Goal: Information Seeking & Learning: Learn about a topic

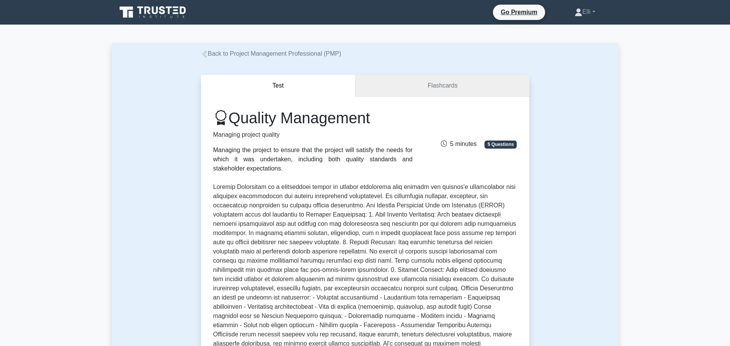
click at [392, 85] on link "Flashcards" at bounding box center [442, 86] width 173 height 22
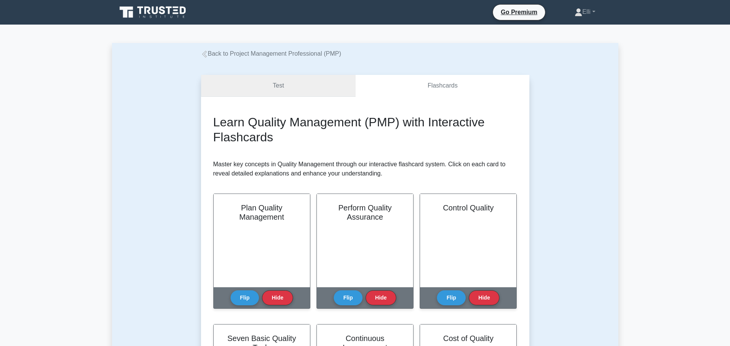
click at [269, 88] on link "Test" at bounding box center [278, 86] width 155 height 22
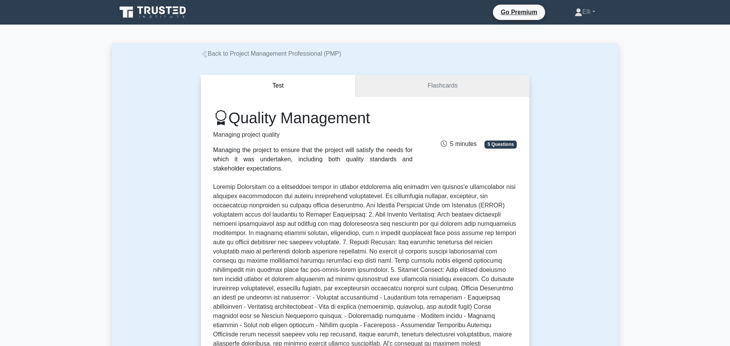
click at [443, 87] on link "Flashcards" at bounding box center [442, 86] width 173 height 22
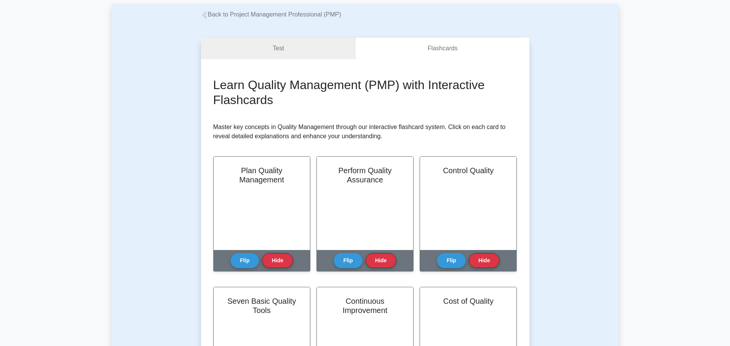
scroll to position [235, 0]
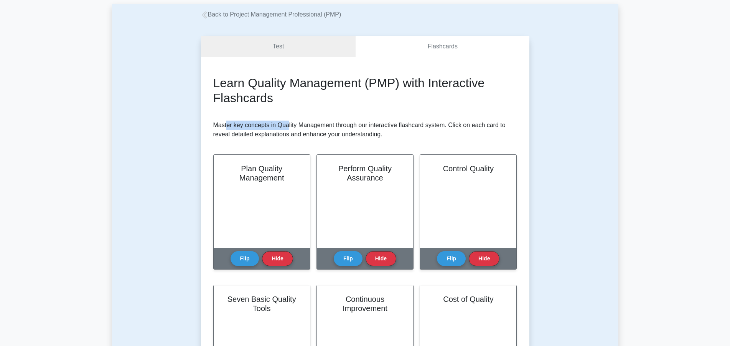
drag, startPoint x: 228, startPoint y: 128, endPoint x: 288, endPoint y: 128, distance: 59.9
click at [288, 128] on p "Master key concepts in Quality Management through our interactive flashcard sys…" at bounding box center [365, 129] width 304 height 18
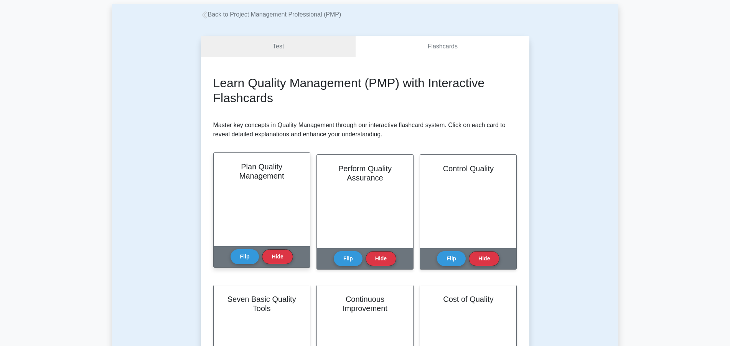
click at [268, 180] on h2 "Plan Quality Management" at bounding box center [262, 171] width 78 height 18
click at [236, 259] on button "Flip" at bounding box center [245, 256] width 29 height 15
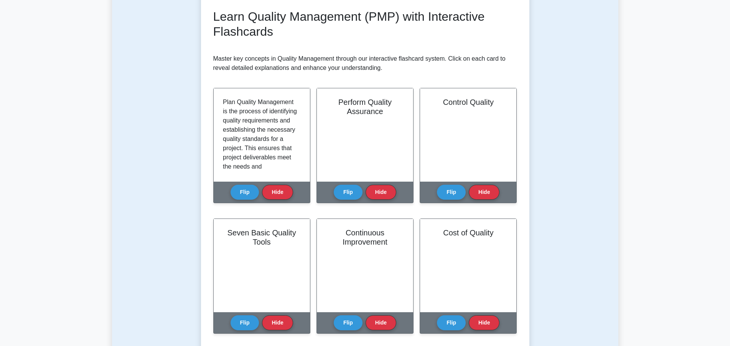
scroll to position [157, 0]
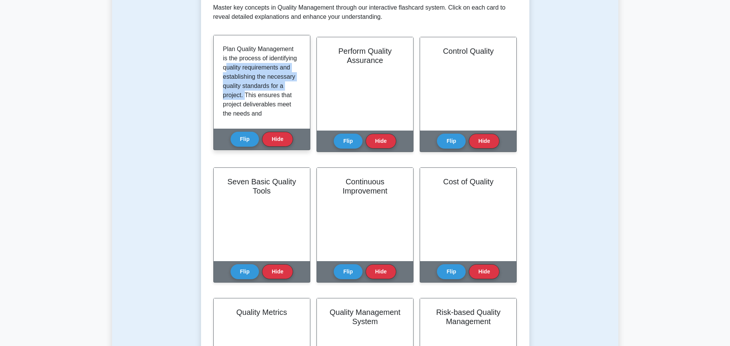
drag, startPoint x: 226, startPoint y: 79, endPoint x: 292, endPoint y: 105, distance: 71.1
click at [292, 105] on div "Plan Quality Management is the process of identifying quality requirements and …" at bounding box center [262, 82] width 78 height 75
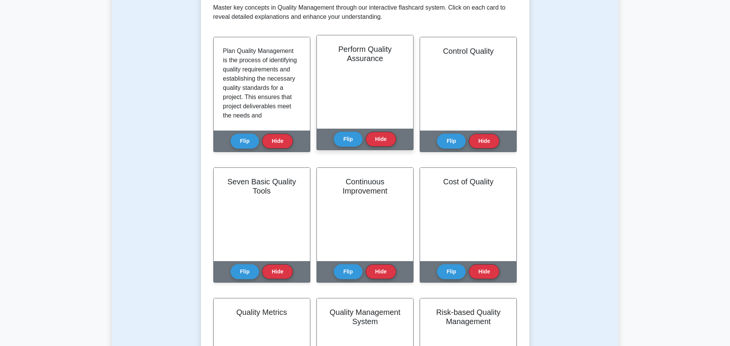
click at [370, 78] on div "Perform Quality Assurance" at bounding box center [365, 81] width 96 height 93
click at [369, 78] on div "Perform Quality Assurance" at bounding box center [365, 81] width 96 height 93
click at [341, 134] on button "Flip" at bounding box center [348, 138] width 29 height 15
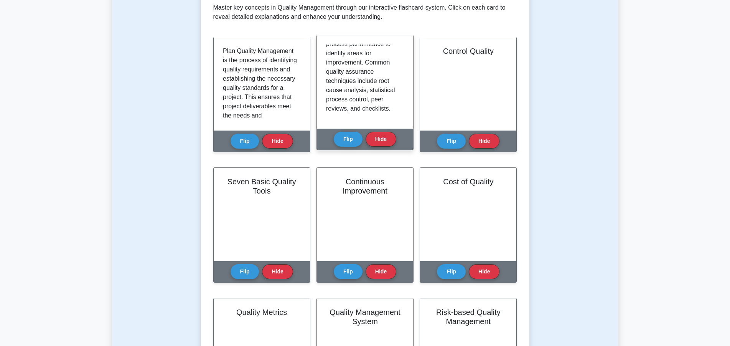
scroll to position [217, 0]
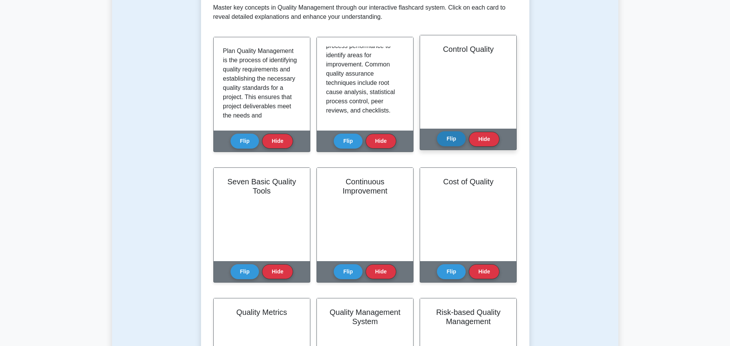
click at [459, 139] on button "Flip" at bounding box center [451, 138] width 29 height 15
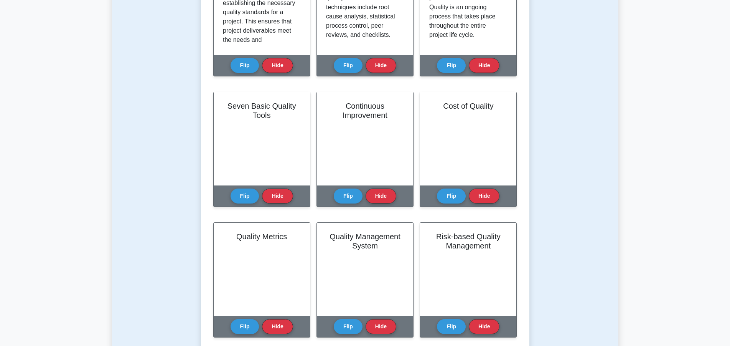
scroll to position [274, 0]
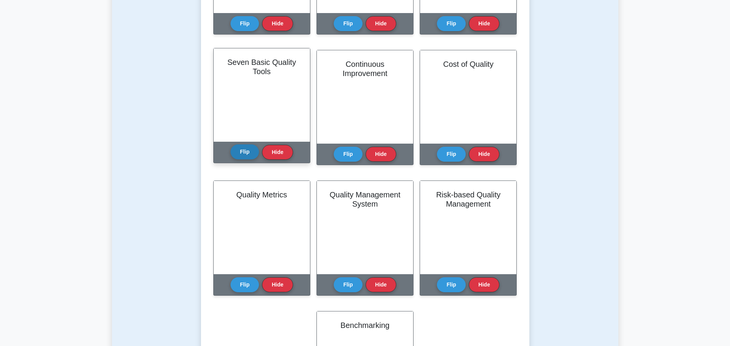
click at [242, 154] on button "Flip" at bounding box center [245, 151] width 29 height 15
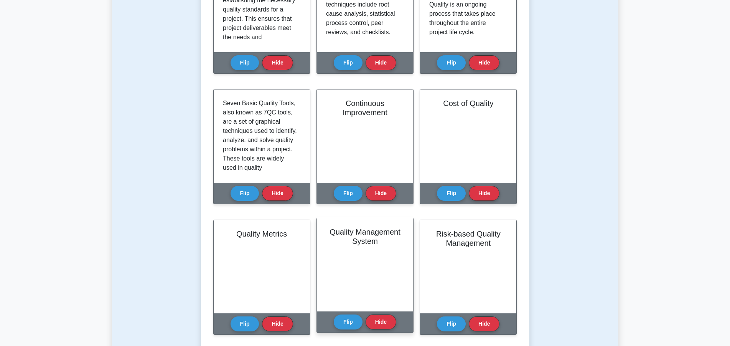
scroll to position [48, 0]
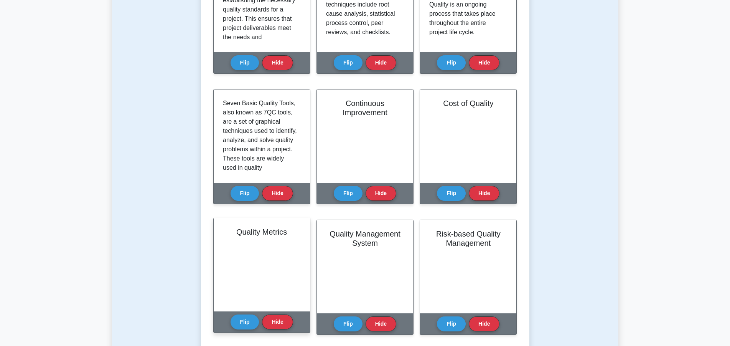
click at [230, 327] on div "Quality Metrics Flip Hide" at bounding box center [261, 275] width 97 height 115
click at [236, 324] on button "Flip" at bounding box center [245, 321] width 29 height 15
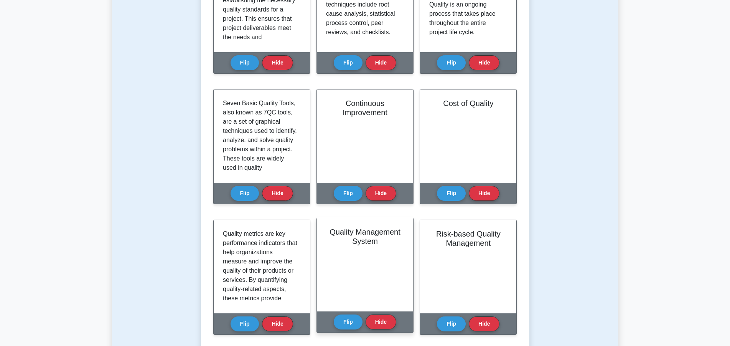
scroll to position [193, 0]
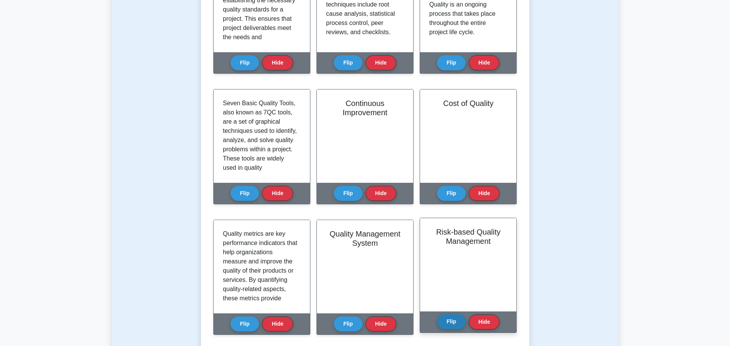
click at [450, 320] on button "Flip" at bounding box center [451, 321] width 29 height 15
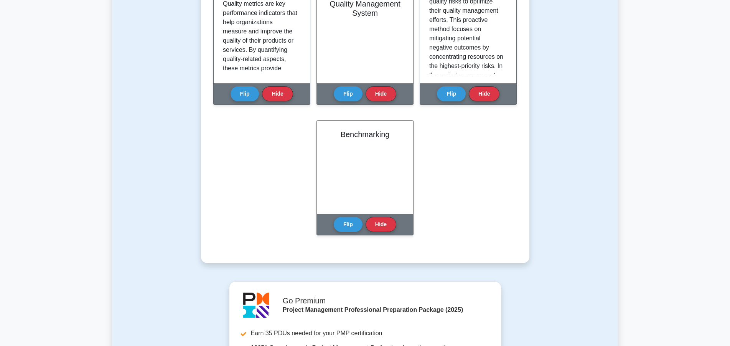
scroll to position [470, 0]
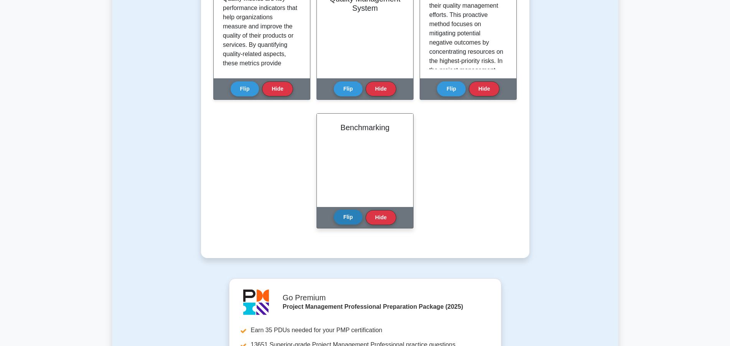
click at [353, 219] on button "Flip" at bounding box center [348, 216] width 29 height 15
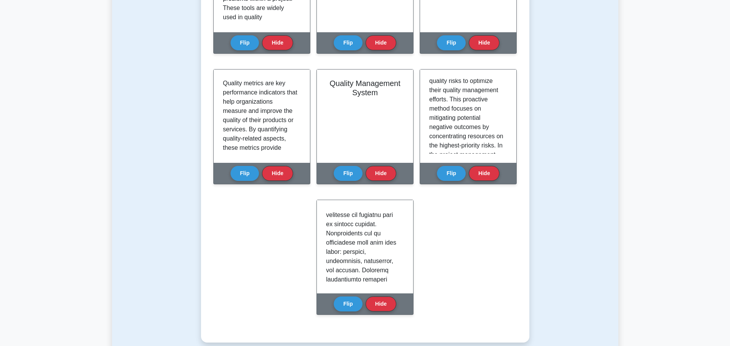
scroll to position [313, 0]
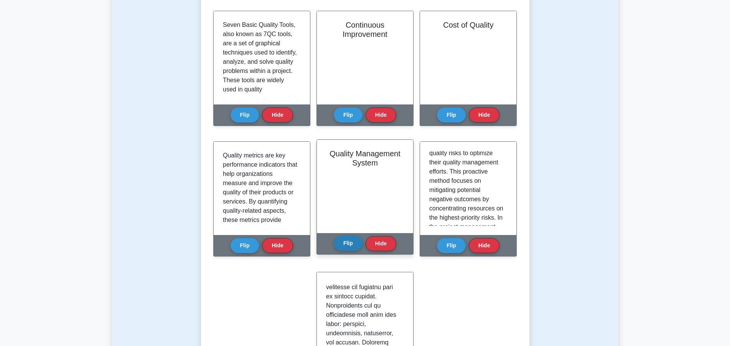
click at [343, 246] on button "Flip" at bounding box center [348, 243] width 29 height 15
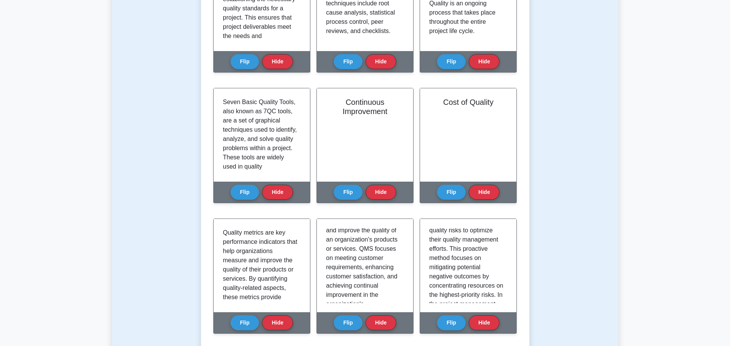
scroll to position [235, 0]
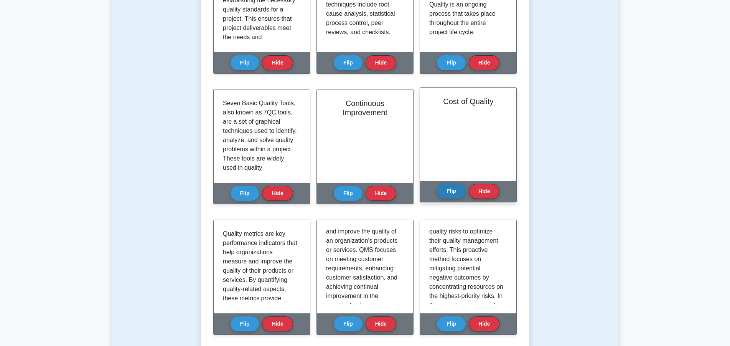
click at [453, 189] on button "Flip" at bounding box center [451, 190] width 29 height 15
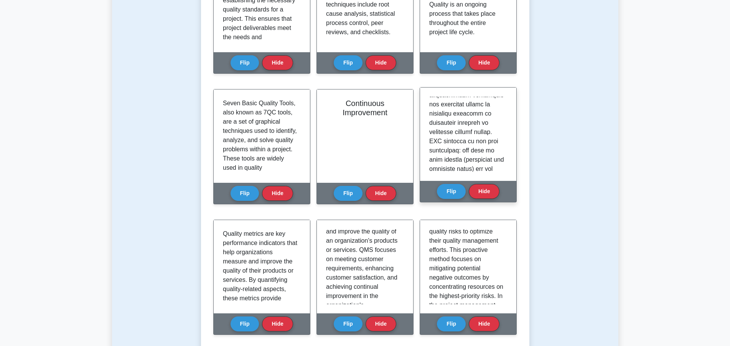
scroll to position [48, 0]
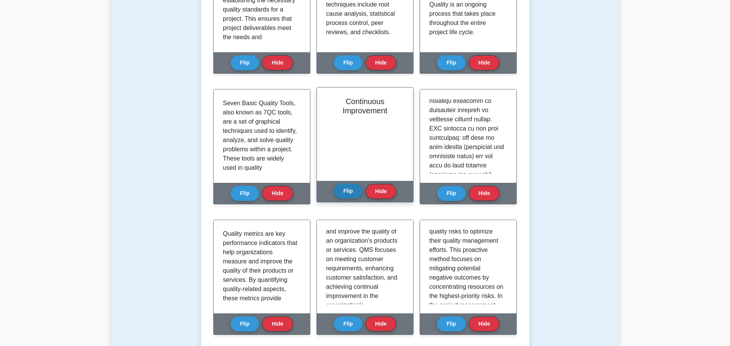
click at [345, 191] on button "Flip" at bounding box center [348, 190] width 29 height 15
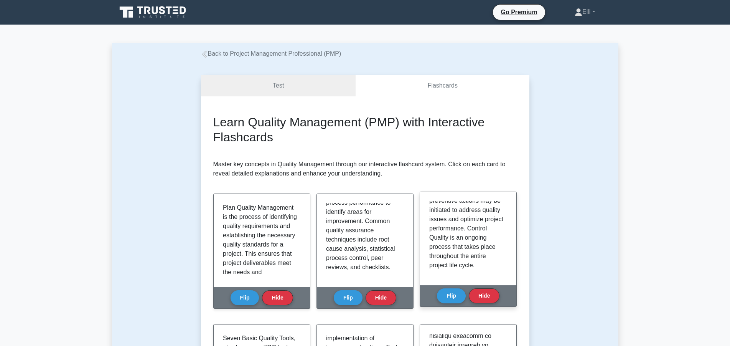
scroll to position [187, 0]
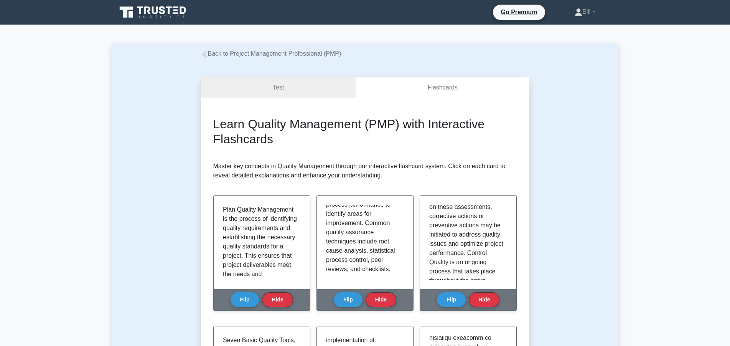
click at [256, 53] on link "Back to Project Management Professional (PMP)" at bounding box center [271, 53] width 140 height 7
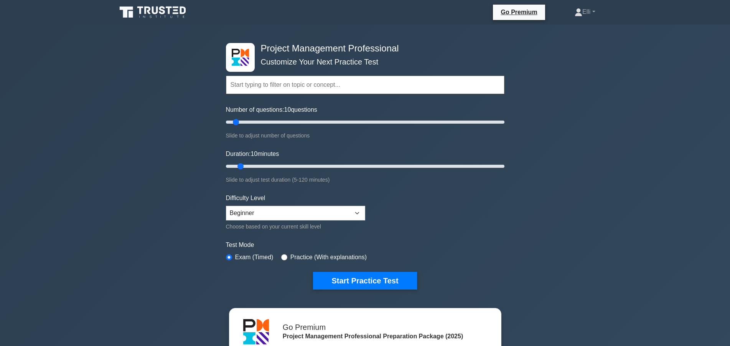
scroll to position [117, 0]
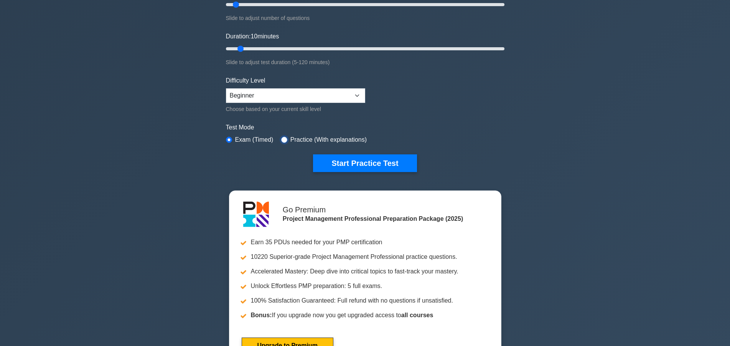
click at [283, 138] on input "radio" at bounding box center [284, 140] width 6 height 6
radio input "true"
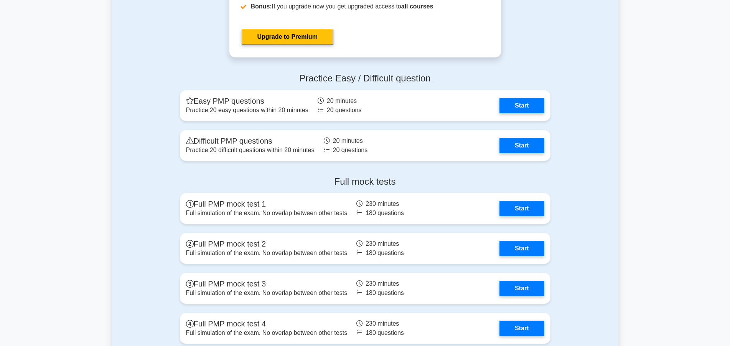
scroll to position [2505, 0]
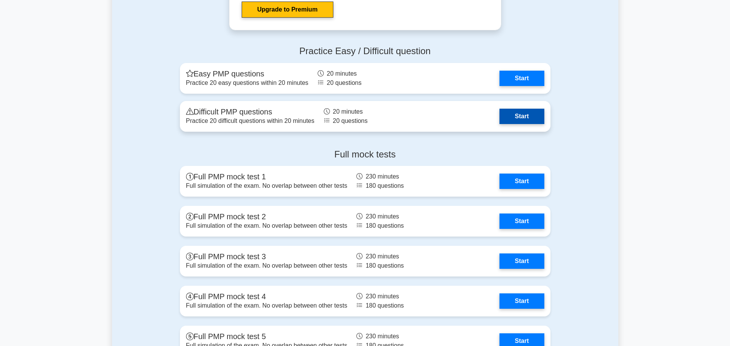
click at [520, 117] on link "Start" at bounding box center [522, 116] width 45 height 15
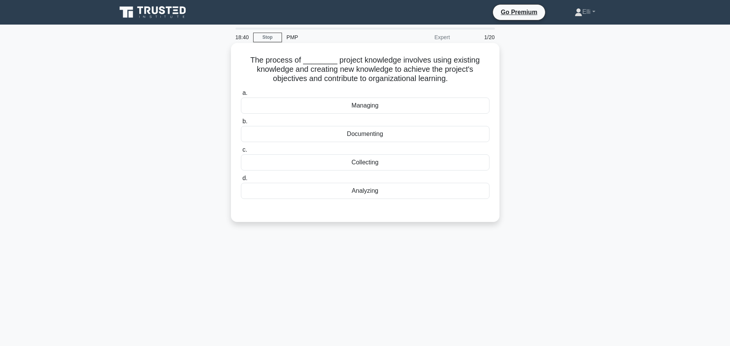
click at [358, 105] on div "Managing" at bounding box center [365, 105] width 249 height 16
click at [241, 96] on input "a. Managing" at bounding box center [241, 93] width 0 height 5
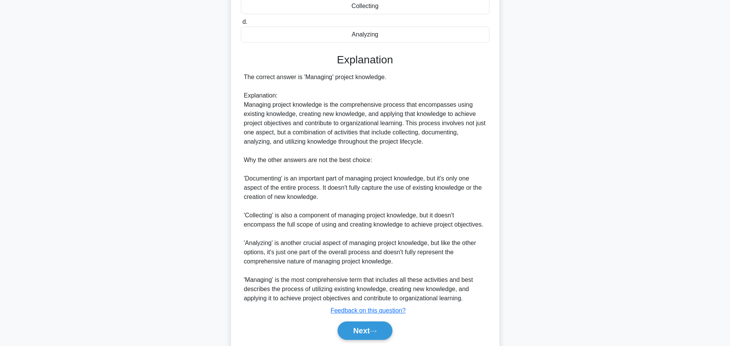
scroll to position [157, 0]
click at [357, 335] on button "Next" at bounding box center [365, 330] width 55 height 18
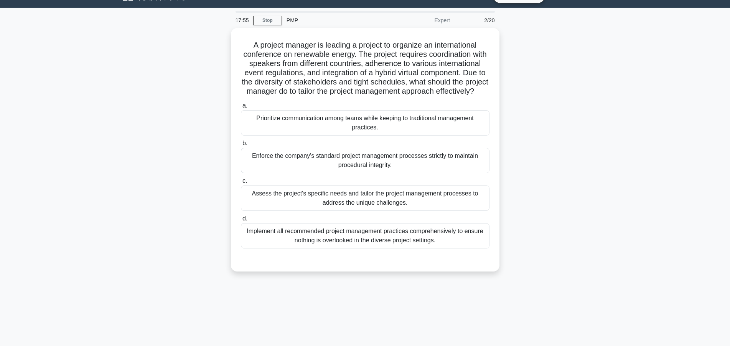
scroll to position [0, 0]
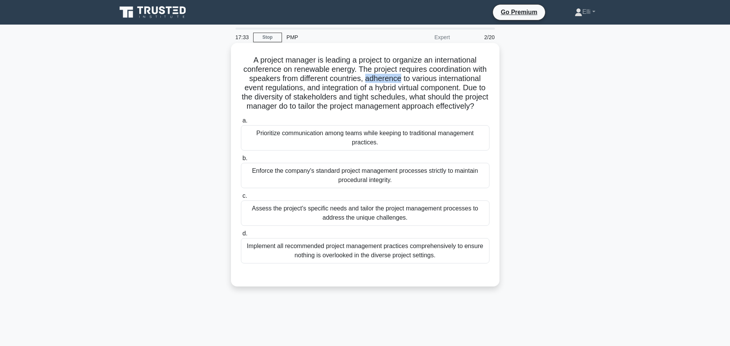
drag, startPoint x: 365, startPoint y: 77, endPoint x: 399, endPoint y: 79, distance: 33.8
click at [399, 79] on h5 "A project manager is leading a project to organize an international conference …" at bounding box center [365, 83] width 250 height 56
copy h5 "adherence"
click at [333, 213] on div "Assess the project's specific needs and tailor the project management processes…" at bounding box center [365, 212] width 249 height 25
click at [241, 198] on input "c. Assess the project's specific needs and tailor the project management proces…" at bounding box center [241, 195] width 0 height 5
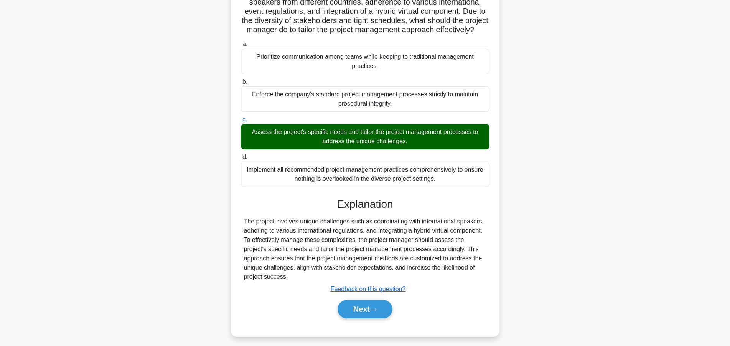
scroll to position [82, 0]
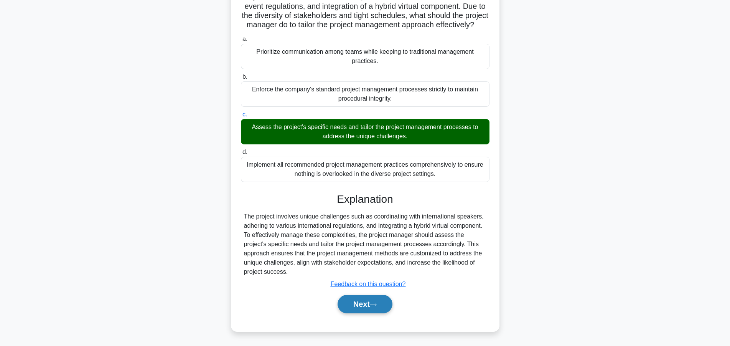
click at [361, 303] on button "Next" at bounding box center [365, 304] width 55 height 18
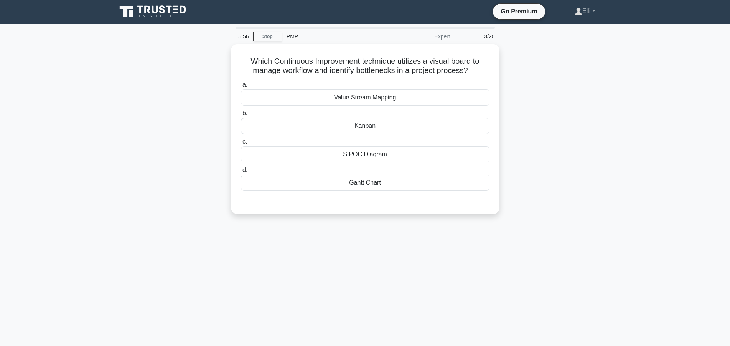
scroll to position [0, 0]
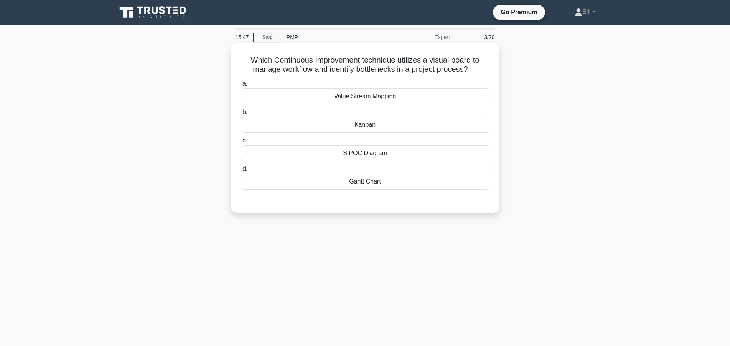
click at [396, 127] on div "Kanban" at bounding box center [365, 125] width 249 height 16
click at [241, 115] on input "b. Kanban" at bounding box center [241, 112] width 0 height 5
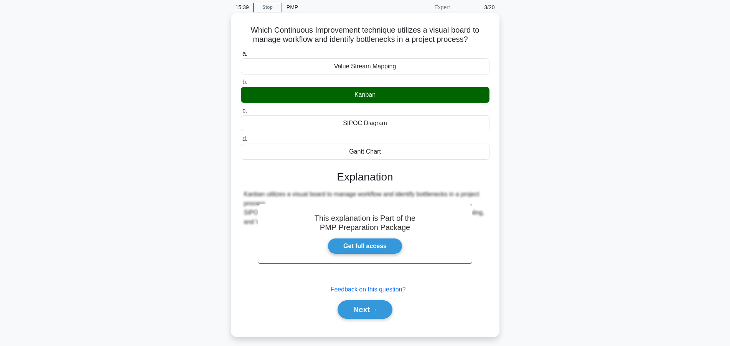
scroll to position [30, 0]
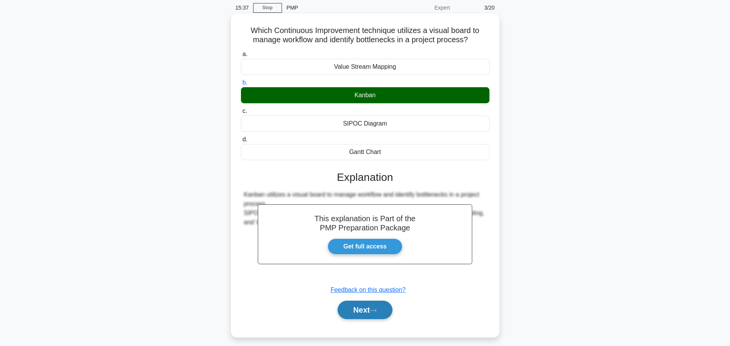
click at [364, 311] on button "Next" at bounding box center [365, 309] width 55 height 18
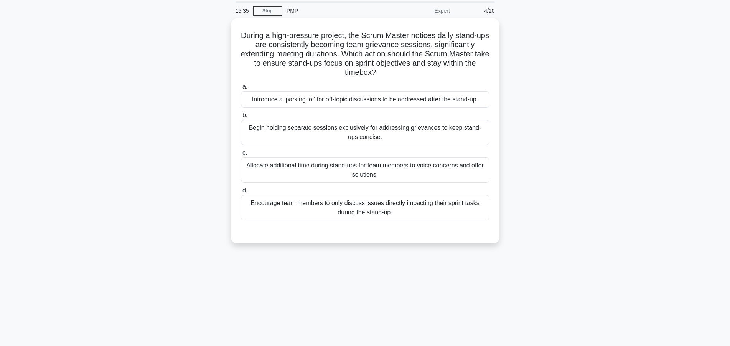
scroll to position [0, 0]
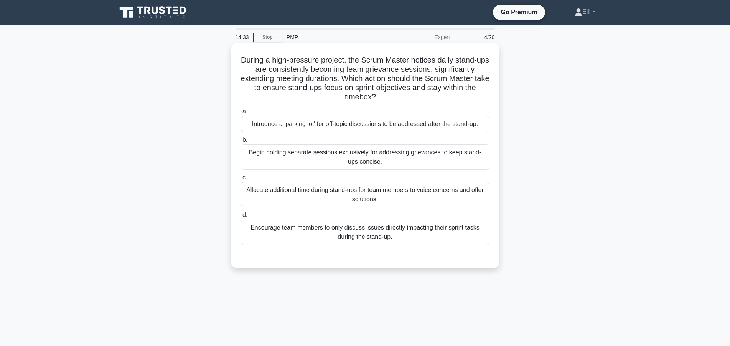
click at [424, 235] on div "Encourage team members to only discuss issues directly impacting their sprint t…" at bounding box center [365, 231] width 249 height 25
click at [241, 218] on input "d. Encourage team members to only discuss issues directly impacting their sprin…" at bounding box center [241, 215] width 0 height 5
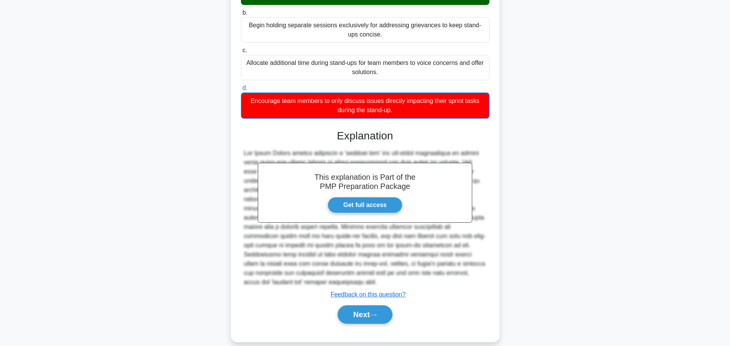
scroll to position [129, 0]
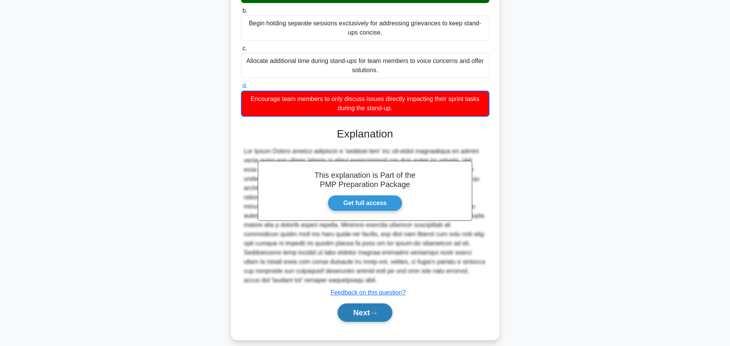
click at [365, 305] on button "Next" at bounding box center [365, 312] width 55 height 18
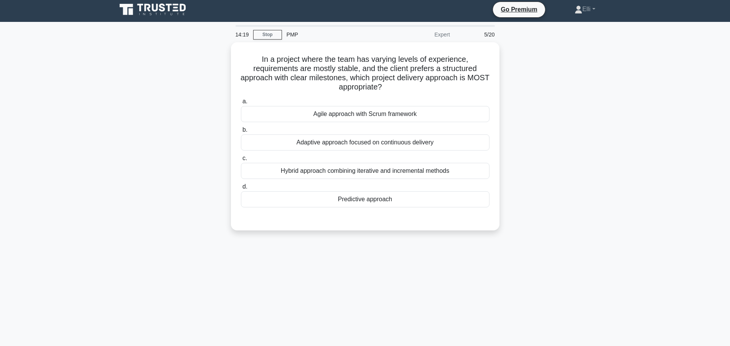
scroll to position [0, 0]
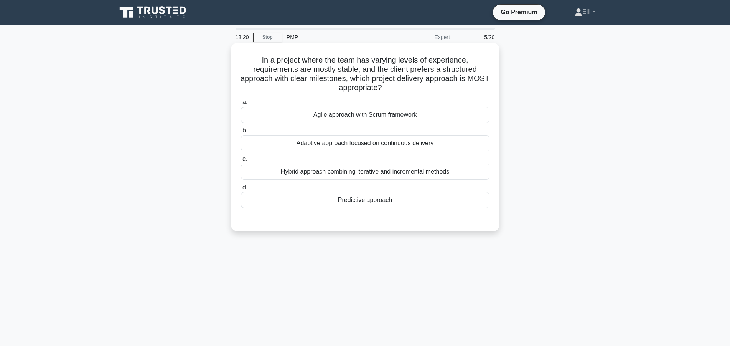
click at [380, 200] on div "Predictive approach" at bounding box center [365, 200] width 249 height 16
click at [241, 190] on input "d. Predictive approach" at bounding box center [241, 187] width 0 height 5
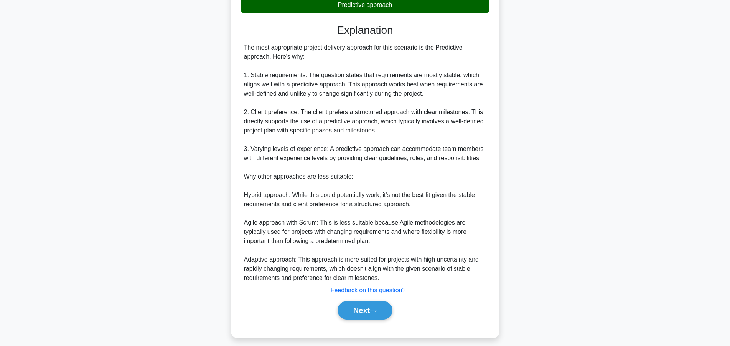
scroll to position [202, 0]
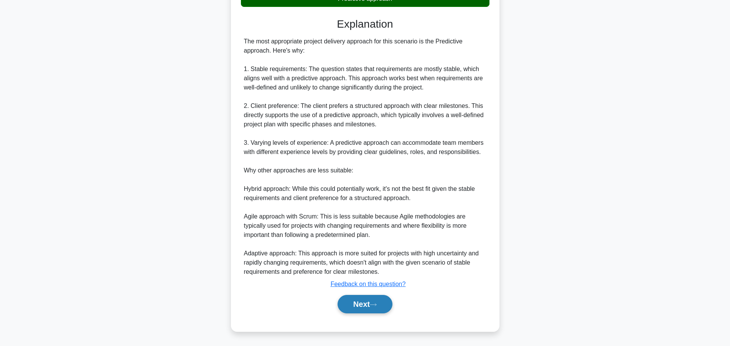
click at [374, 306] on icon at bounding box center [373, 304] width 7 height 4
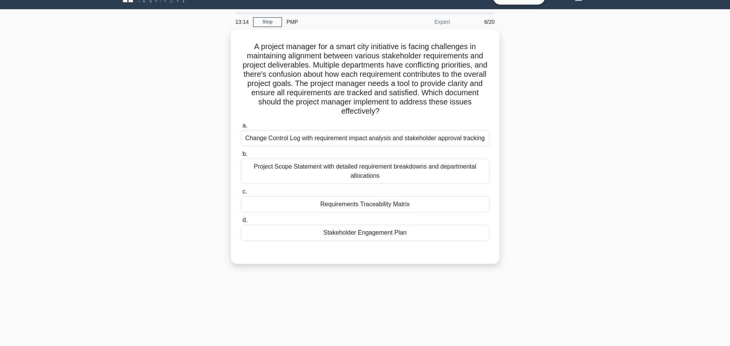
scroll to position [0, 0]
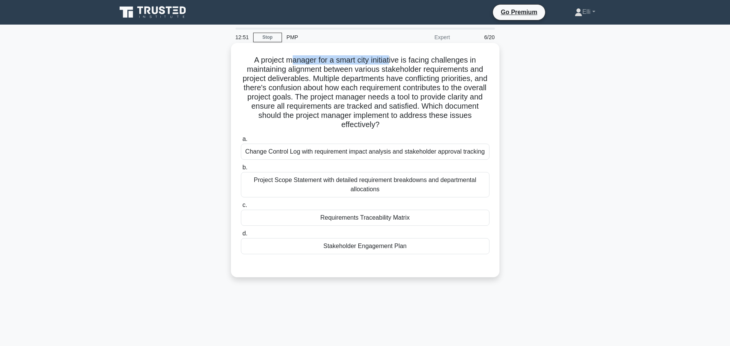
drag, startPoint x: 294, startPoint y: 54, endPoint x: 391, endPoint y: 59, distance: 97.2
click at [391, 59] on div "A project manager for a smart city initiative is facing challenges in maintaini…" at bounding box center [365, 160] width 262 height 228
drag, startPoint x: 365, startPoint y: 71, endPoint x: 401, endPoint y: 67, distance: 36.6
click at [401, 67] on h5 "A project manager for a smart city initiative is facing challenges in maintaini…" at bounding box center [365, 92] width 250 height 74
click at [382, 78] on h5 "A project manager for a smart city initiative is facing challenges in maintaini…" at bounding box center [365, 92] width 250 height 74
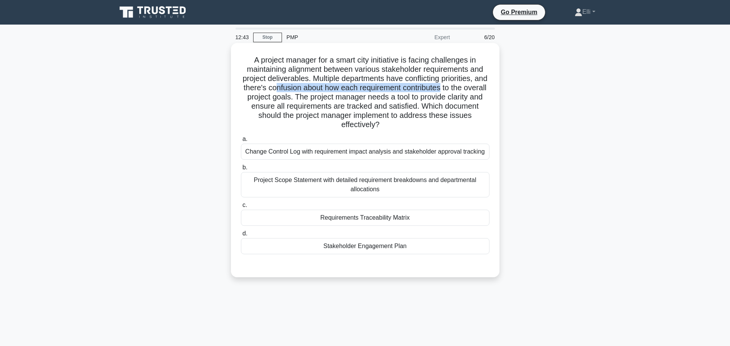
drag, startPoint x: 274, startPoint y: 89, endPoint x: 441, endPoint y: 91, distance: 167.3
click at [441, 91] on h5 "A project manager for a smart city initiative is facing challenges in maintaini…" at bounding box center [365, 92] width 250 height 74
drag, startPoint x: 289, startPoint y: 98, endPoint x: 283, endPoint y: 98, distance: 5.8
click at [283, 98] on h5 "A project manager for a smart city initiative is facing challenges in maintaini…" at bounding box center [365, 92] width 250 height 74
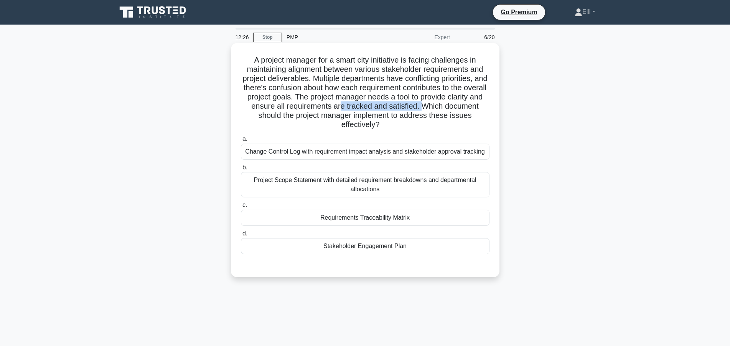
drag, startPoint x: 340, startPoint y: 106, endPoint x: 419, endPoint y: 108, distance: 79.5
click at [419, 108] on h5 "A project manager for a smart city initiative is facing challenges in maintaini…" at bounding box center [365, 92] width 250 height 74
click at [380, 218] on div "Requirements Traceability Matrix" at bounding box center [365, 217] width 249 height 16
click at [241, 208] on input "c. Requirements Traceability Matrix" at bounding box center [241, 205] width 0 height 5
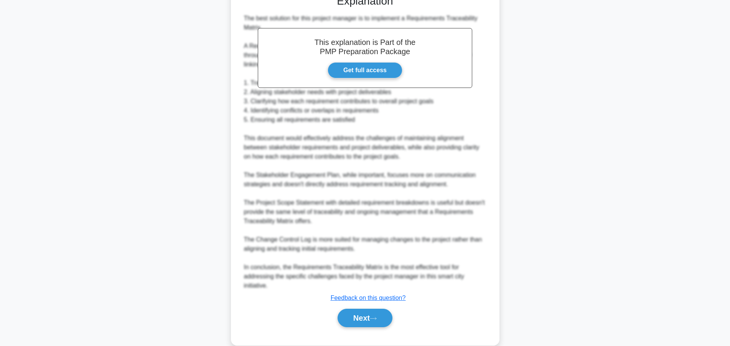
scroll to position [285, 0]
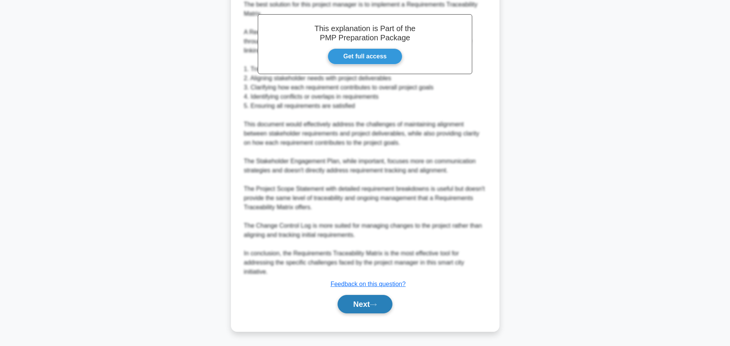
click at [377, 304] on icon at bounding box center [373, 304] width 7 height 4
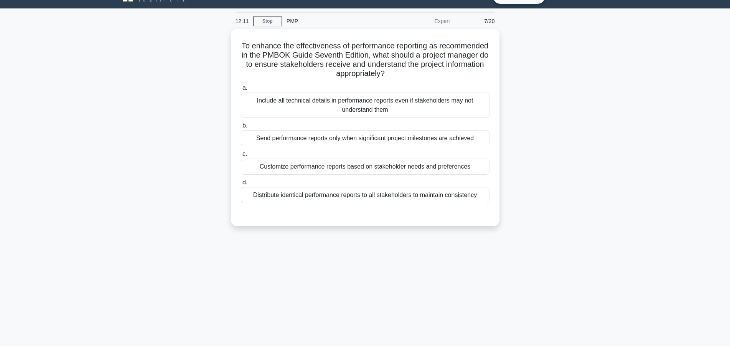
scroll to position [0, 0]
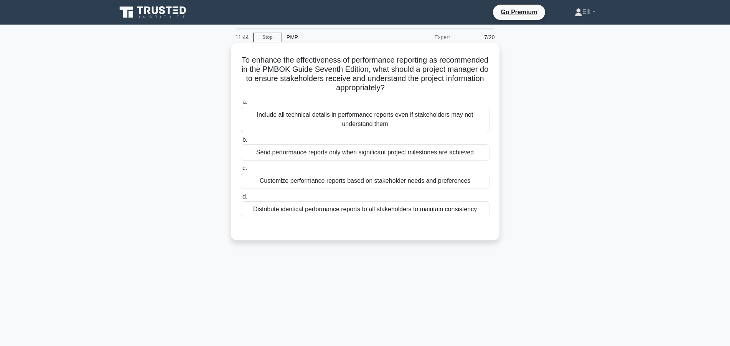
click at [330, 180] on div "Customize performance reports based on stakeholder needs and preferences" at bounding box center [365, 181] width 249 height 16
click at [241, 171] on input "c. Customize performance reports based on stakeholder needs and preferences" at bounding box center [241, 168] width 0 height 5
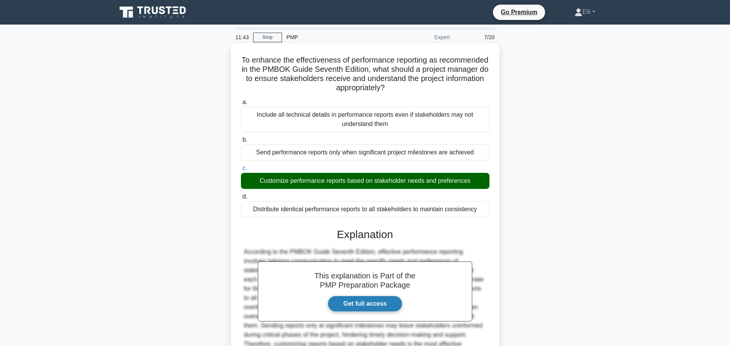
scroll to position [73, 0]
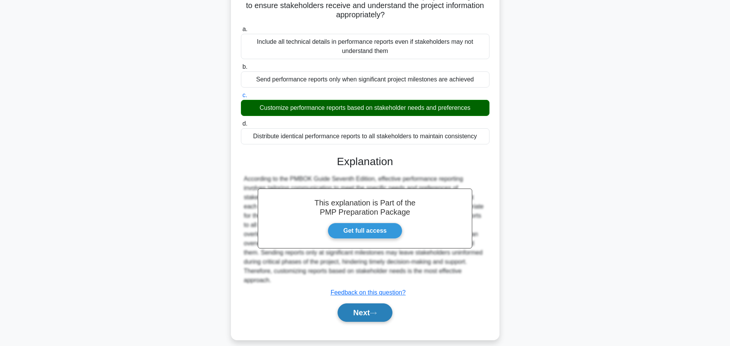
click at [365, 306] on button "Next" at bounding box center [365, 312] width 55 height 18
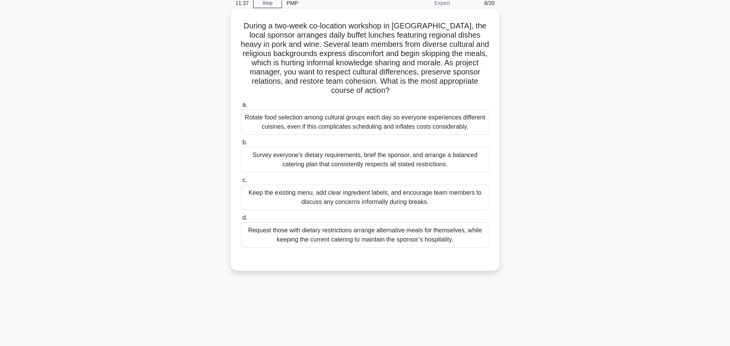
scroll to position [0, 0]
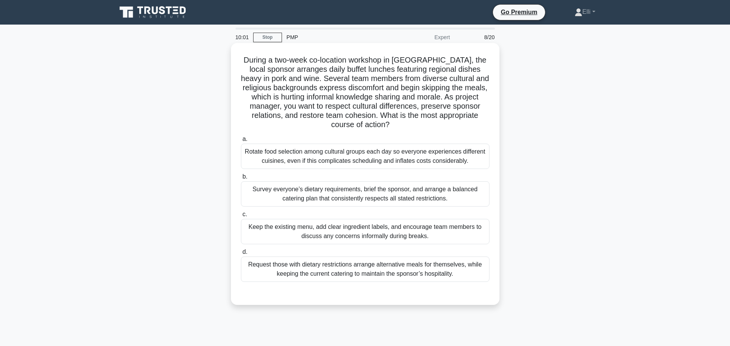
click at [450, 187] on div "Survey everyone’s dietary requirements, brief the sponsor, and arrange a balanc…" at bounding box center [365, 193] width 249 height 25
click at [241, 179] on input "b. Survey everyone’s dietary requirements, brief the sponsor, and arrange a bal…" at bounding box center [241, 176] width 0 height 5
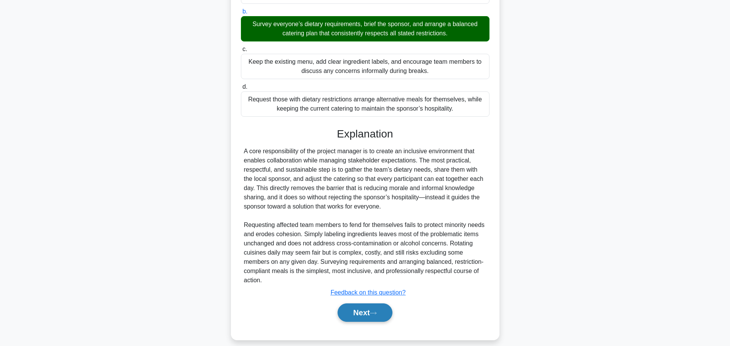
click at [363, 307] on button "Next" at bounding box center [365, 312] width 55 height 18
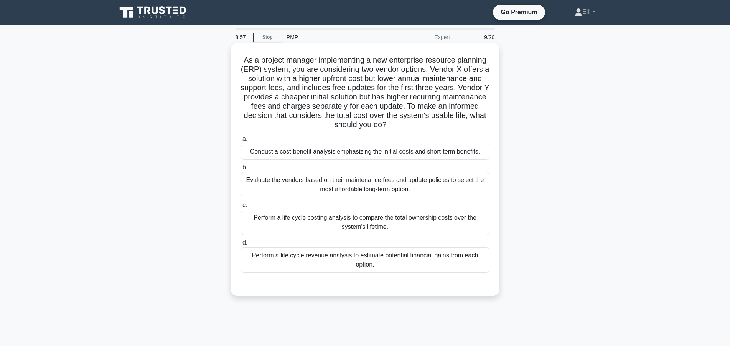
click at [400, 259] on div "Perform a life cycle revenue analysis to estimate potential financial gains fro…" at bounding box center [365, 259] width 249 height 25
click at [241, 245] on input "d. Perform a life cycle revenue analysis to estimate potential financial gains …" at bounding box center [241, 242] width 0 height 5
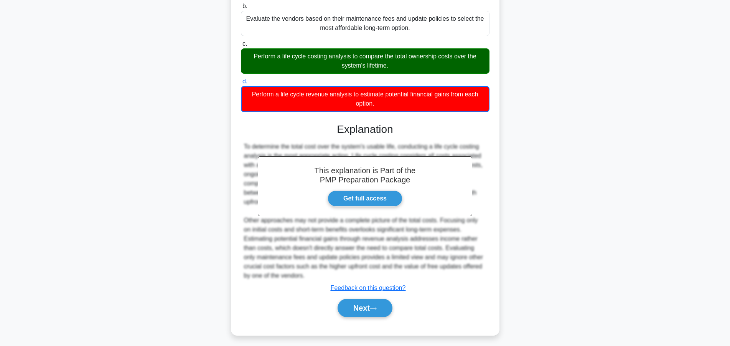
scroll to position [166, 0]
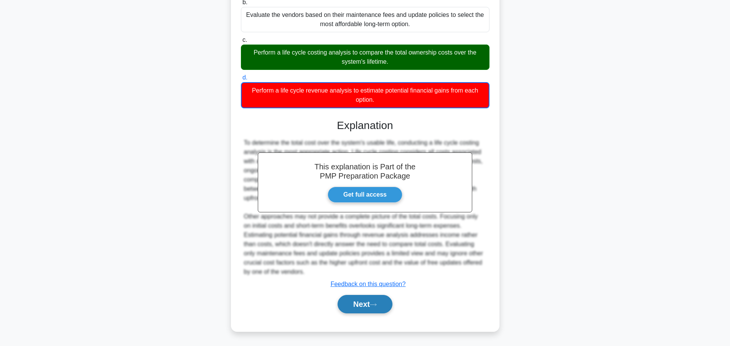
click at [350, 304] on button "Next" at bounding box center [365, 304] width 55 height 18
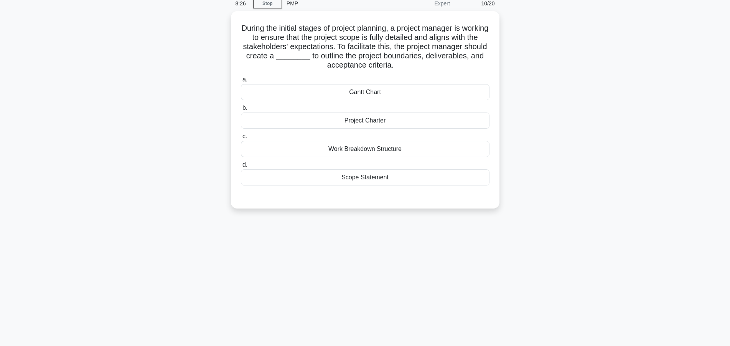
scroll to position [0, 0]
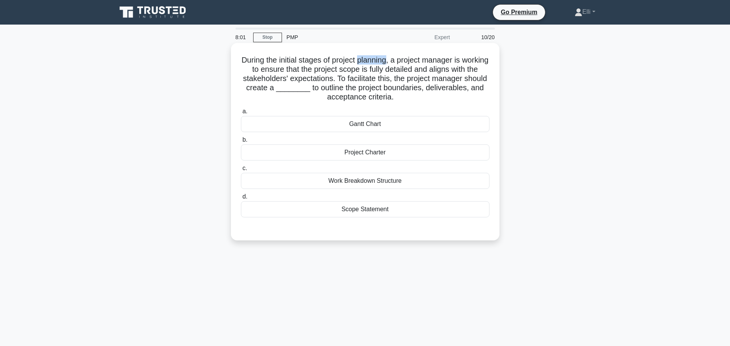
drag, startPoint x: 359, startPoint y: 64, endPoint x: 385, endPoint y: 59, distance: 26.1
click at [385, 59] on h5 "During the initial stages of project planning, a project manager is working to …" at bounding box center [365, 78] width 250 height 47
click at [404, 181] on div "Work Breakdown Structure" at bounding box center [365, 181] width 249 height 16
click at [241, 171] on input "c. Work Breakdown Structure" at bounding box center [241, 168] width 0 height 5
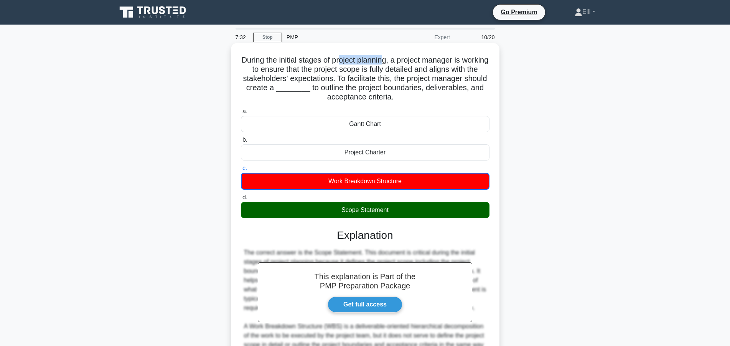
drag, startPoint x: 341, startPoint y: 61, endPoint x: 383, endPoint y: 59, distance: 42.2
click at [383, 59] on h5 "During the initial stages of project planning, a project manager is working to …" at bounding box center [365, 78] width 250 height 47
drag, startPoint x: 323, startPoint y: 71, endPoint x: 495, endPoint y: 95, distance: 173.9
click at [495, 95] on div "During the initial stages of project planning, a project manager is working to …" at bounding box center [365, 251] width 262 height 410
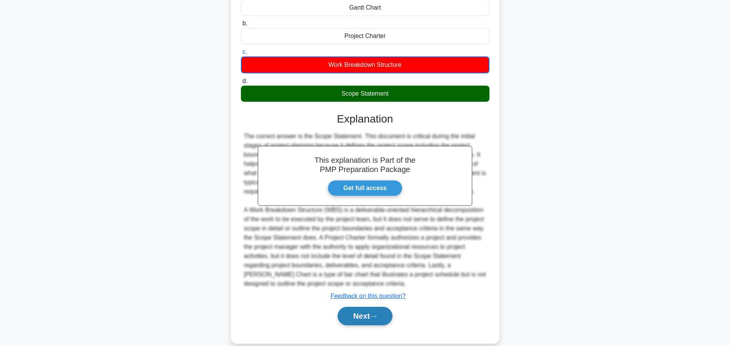
scroll to position [129, 0]
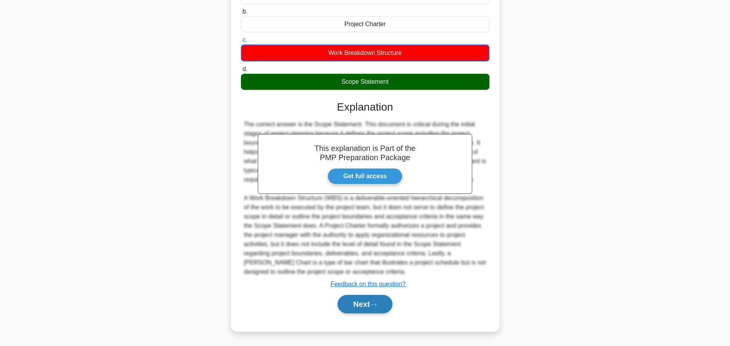
click at [376, 303] on icon at bounding box center [373, 304] width 7 height 4
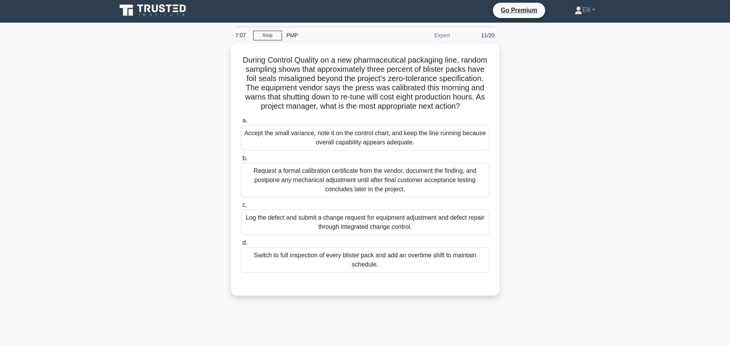
scroll to position [0, 0]
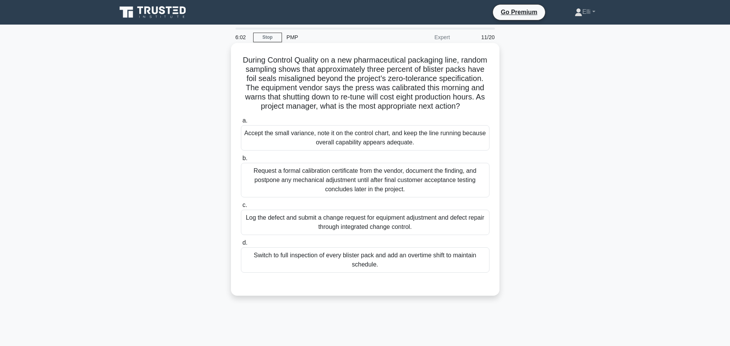
click at [419, 217] on div "Log the defect and submit a change request for equipment adjustment and defect …" at bounding box center [365, 221] width 249 height 25
click at [241, 208] on input "c. Log the defect and submit a change request for equipment adjustment and defe…" at bounding box center [241, 205] width 0 height 5
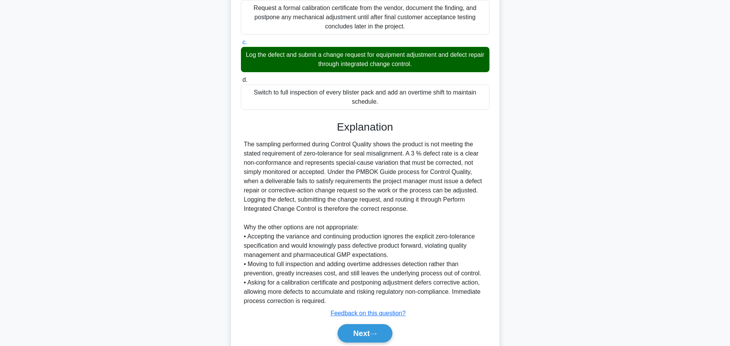
scroll to position [193, 0]
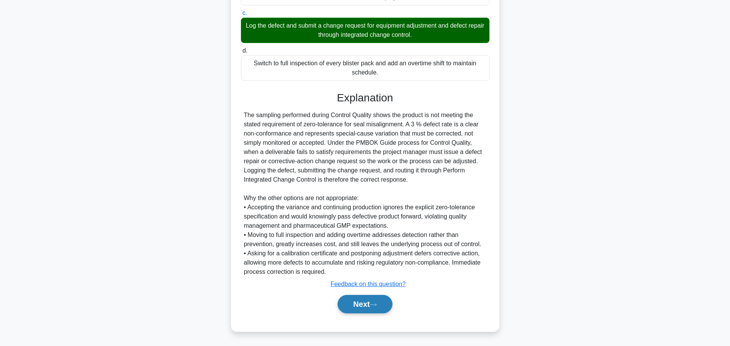
click at [370, 302] on button "Next" at bounding box center [365, 304] width 55 height 18
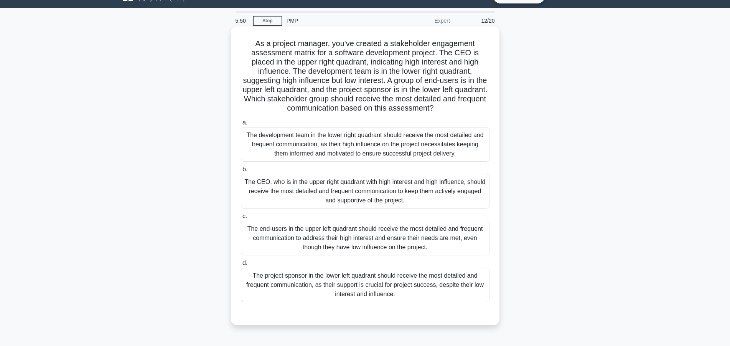
scroll to position [0, 0]
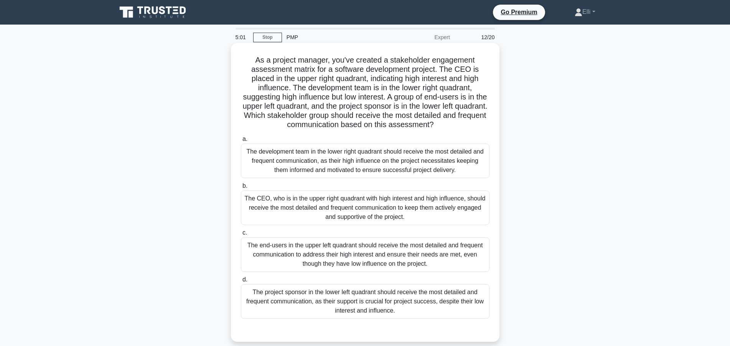
drag, startPoint x: 293, startPoint y: 115, endPoint x: 440, endPoint y: 127, distance: 147.8
click at [440, 127] on h5 "As a project manager, you've created a stakeholder engagement assessment matrix…" at bounding box center [365, 92] width 250 height 74
drag, startPoint x: 312, startPoint y: 200, endPoint x: 484, endPoint y: 217, distance: 172.7
click at [484, 217] on div "The CEO, who is in the upper right quadrant with high interest and high influen…" at bounding box center [365, 207] width 249 height 35
click at [422, 249] on div "The end-users in the upper left quadrant should receive the most detailed and f…" at bounding box center [365, 254] width 249 height 35
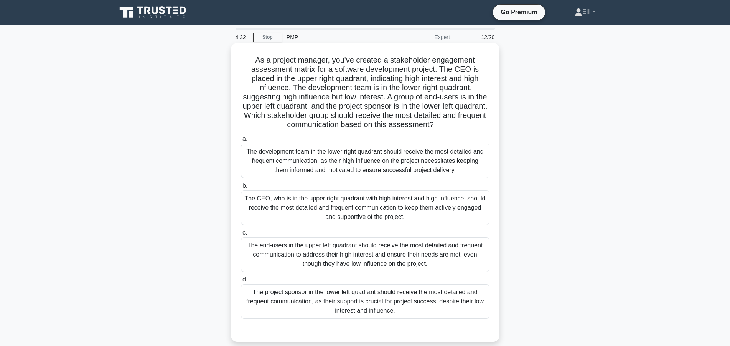
click at [241, 235] on input "c. The end-users in the upper left quadrant should receive the most detailed an…" at bounding box center [241, 232] width 0 height 5
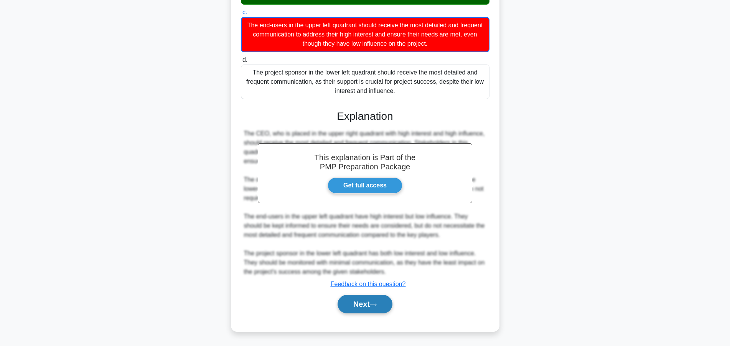
click at [365, 302] on button "Next" at bounding box center [365, 304] width 55 height 18
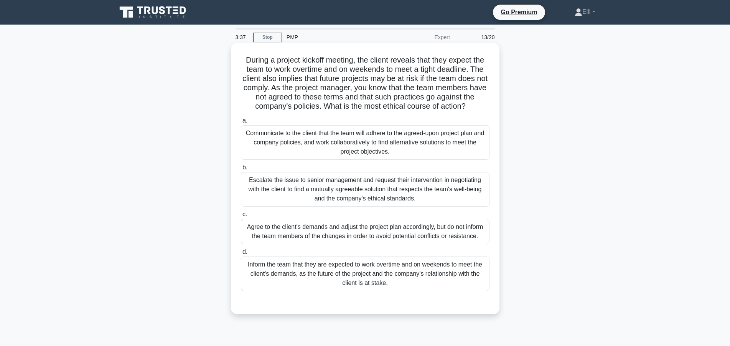
click at [378, 142] on div "Communicate to the client that the team will adhere to the agreed-upon project …" at bounding box center [365, 142] width 249 height 35
click at [241, 123] on input "a. Communicate to the client that the team will adhere to the agreed-upon proje…" at bounding box center [241, 120] width 0 height 5
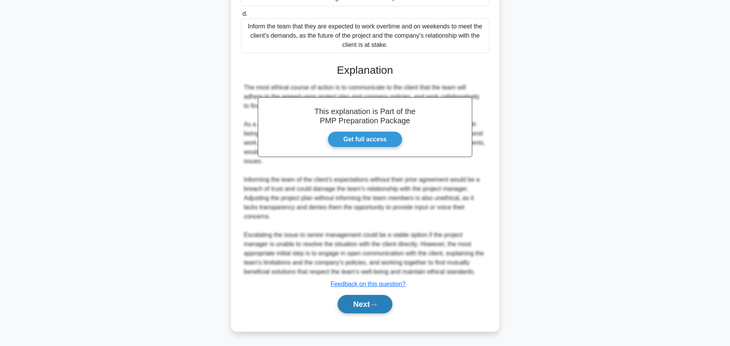
click at [372, 305] on button "Next" at bounding box center [365, 304] width 55 height 18
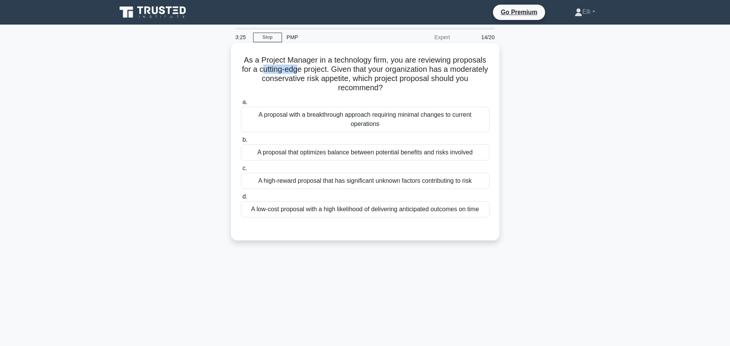
drag, startPoint x: 262, startPoint y: 70, endPoint x: 298, endPoint y: 69, distance: 36.1
click at [298, 69] on h5 "As a Project Manager in a technology firm, you are reviewing proposals for a cu…" at bounding box center [365, 74] width 250 height 38
click at [420, 94] on div "As a Project Manager in a technology firm, you are reviewing proposals for a cu…" at bounding box center [365, 141] width 262 height 191
click at [402, 152] on div "A proposal that optimizes balance between potential benefits and risks involved" at bounding box center [365, 152] width 249 height 16
click at [241, 142] on input "b. A proposal that optimizes balance between potential benefits and risks invol…" at bounding box center [241, 139] width 0 height 5
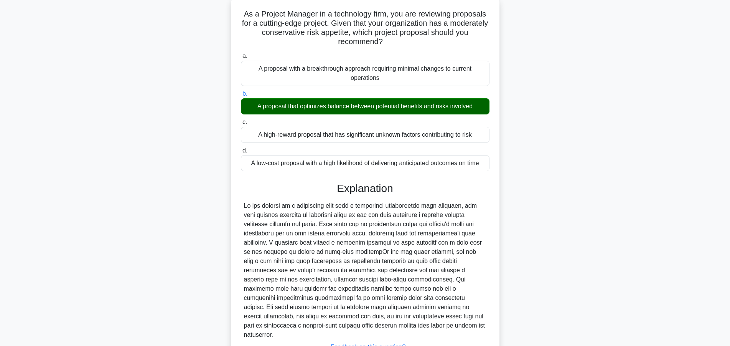
scroll to position [101, 0]
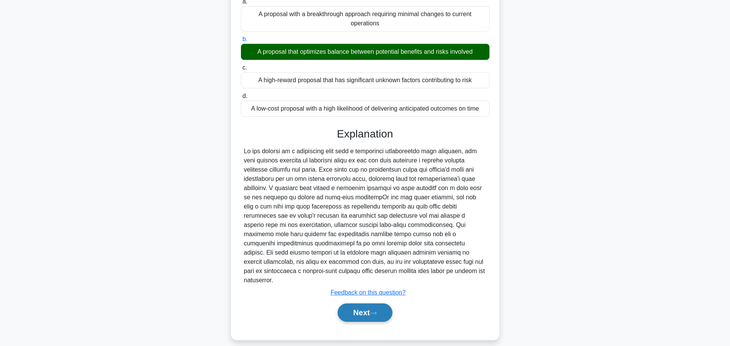
click at [378, 303] on button "Next" at bounding box center [365, 312] width 55 height 18
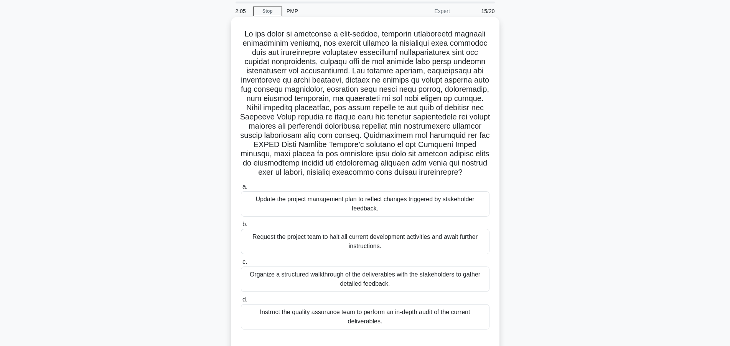
scroll to position [39, 0]
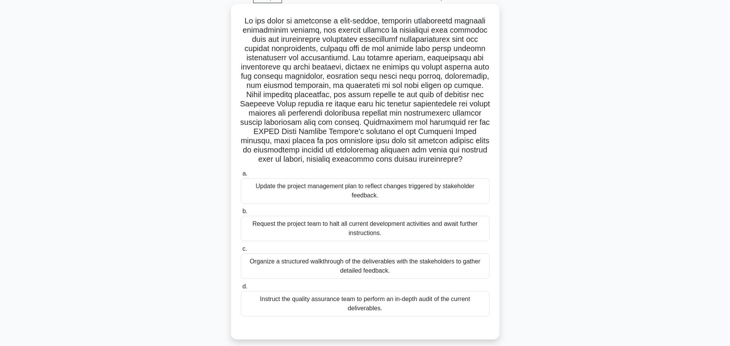
drag, startPoint x: 407, startPoint y: 130, endPoint x: 488, endPoint y: 159, distance: 86.2
click at [488, 159] on h5 ".spinner_0XTQ{transform-origin:center;animation:spinner_y6GP .75s linear infini…" at bounding box center [365, 90] width 250 height 148
click at [446, 269] on div "Organize a structured walkthrough of the deliverables with the stakeholders to …" at bounding box center [365, 265] width 249 height 25
click at [241, 251] on input "c. Organize a structured walkthrough of the deliverables with the stakeholders …" at bounding box center [241, 248] width 0 height 5
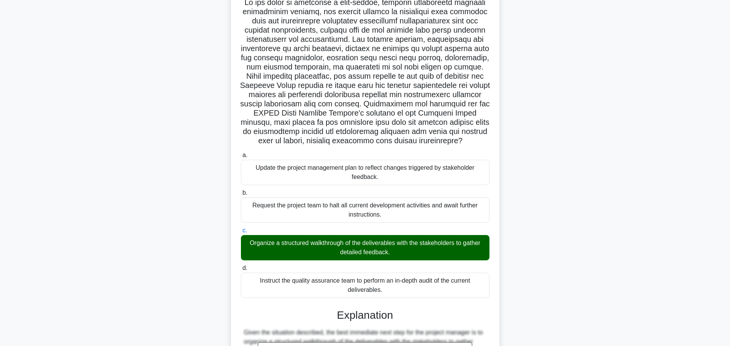
scroll to position [274, 0]
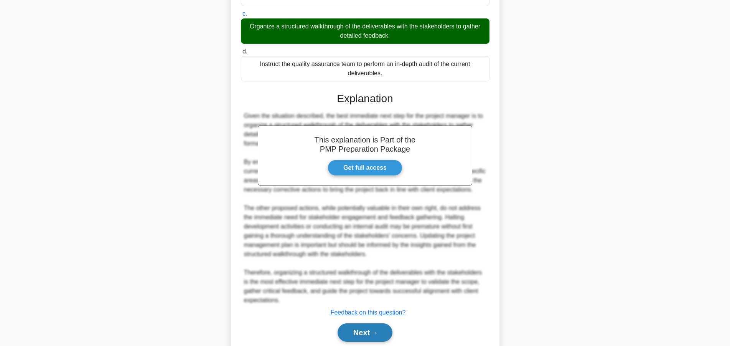
click at [373, 337] on button "Next" at bounding box center [365, 332] width 55 height 18
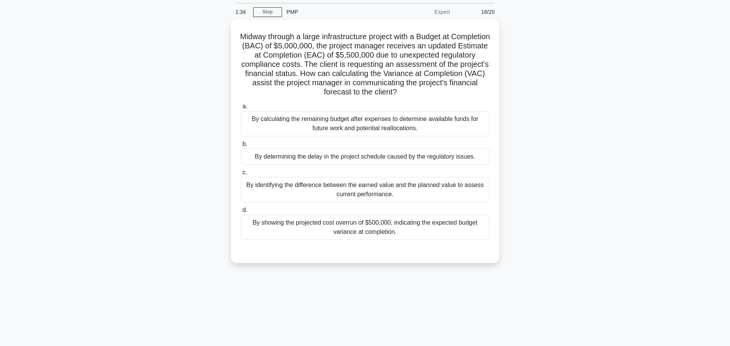
scroll to position [0, 0]
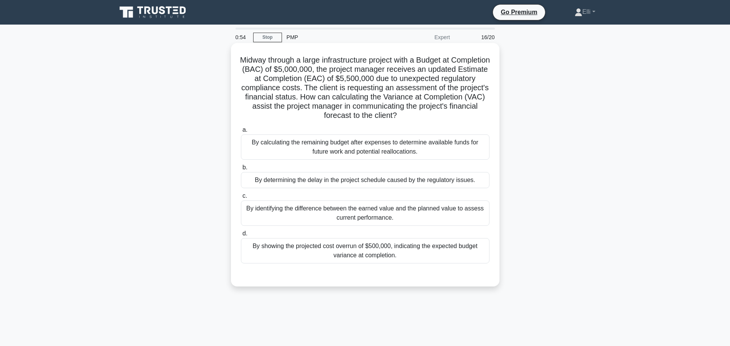
click at [363, 213] on div "By identifying the difference between the earned value and the planned value to…" at bounding box center [365, 212] width 249 height 25
click at [241, 198] on input "c. By identifying the difference between the earned value and the planned value…" at bounding box center [241, 195] width 0 height 5
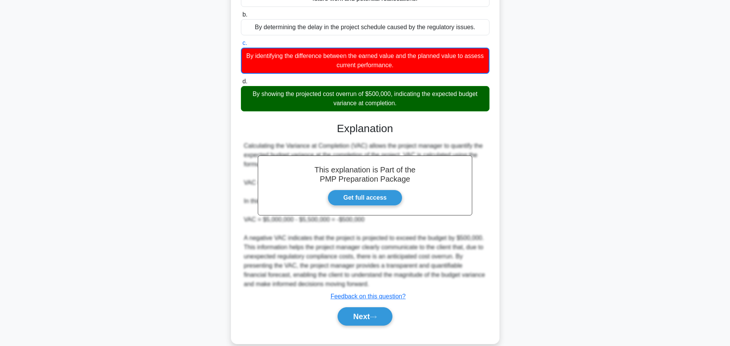
scroll to position [166, 0]
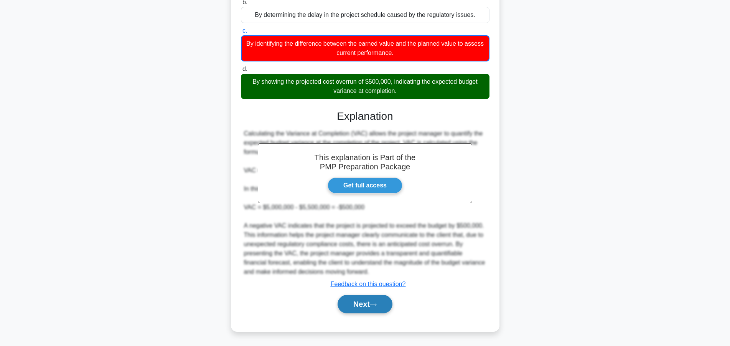
click at [361, 302] on button "Next" at bounding box center [365, 304] width 55 height 18
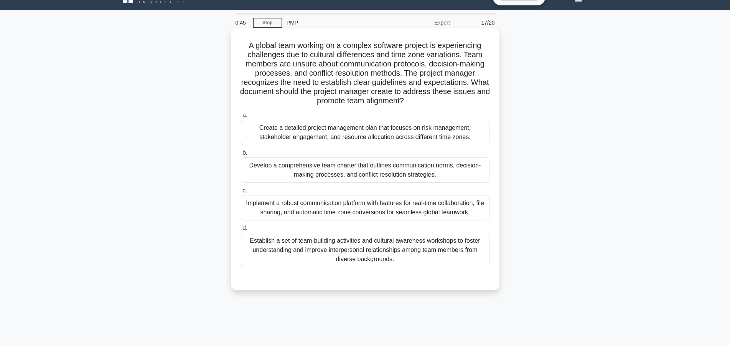
scroll to position [0, 0]
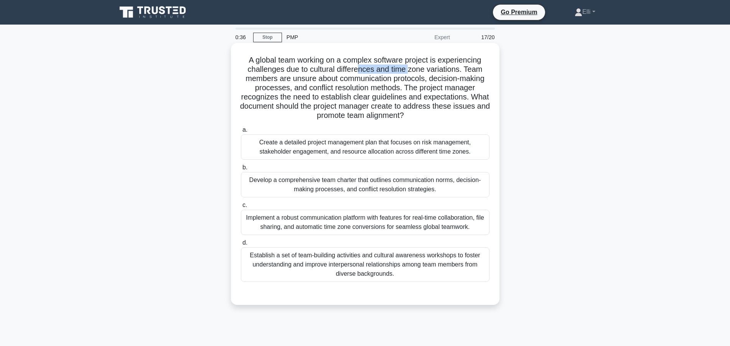
drag, startPoint x: 358, startPoint y: 70, endPoint x: 410, endPoint y: 73, distance: 51.9
click at [410, 73] on h5 "A global team working on a complex software project is experiencing challenges …" at bounding box center [365, 87] width 250 height 65
drag, startPoint x: 350, startPoint y: 78, endPoint x: 369, endPoint y: 78, distance: 19.2
click at [369, 78] on h5 "A global team working on a complex software project is experiencing challenges …" at bounding box center [365, 87] width 250 height 65
drag, startPoint x: 317, startPoint y: 88, endPoint x: 327, endPoint y: 91, distance: 10.2
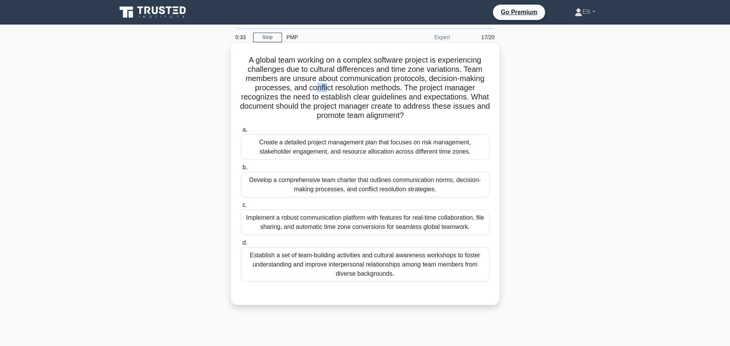
click at [327, 91] on h5 "A global team working on a complex software project is experiencing challenges …" at bounding box center [365, 87] width 250 height 65
drag, startPoint x: 407, startPoint y: 115, endPoint x: 329, endPoint y: 122, distance: 79.0
click at [329, 122] on div "A global team working on a complex software project is experiencing challenges …" at bounding box center [365, 174] width 262 height 256
drag, startPoint x: 356, startPoint y: 99, endPoint x: 451, endPoint y: 99, distance: 94.8
click at [451, 99] on h5 "A global team working on a complex software project is experiencing challenges …" at bounding box center [365, 87] width 250 height 65
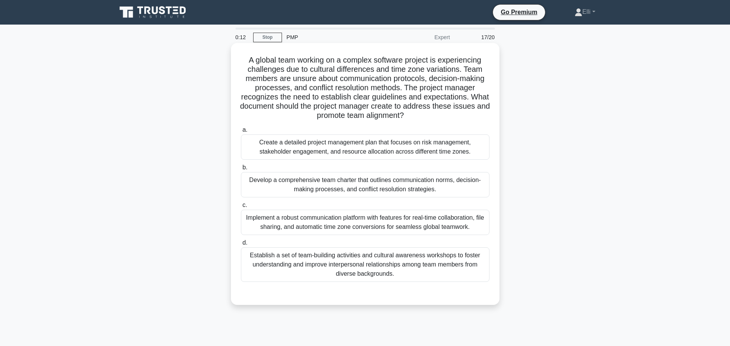
click at [313, 147] on div "Create a detailed project management plan that focuses on risk management, stak…" at bounding box center [365, 146] width 249 height 25
click at [241, 132] on input "a. Create a detailed project management plan that focuses on risk management, s…" at bounding box center [241, 129] width 0 height 5
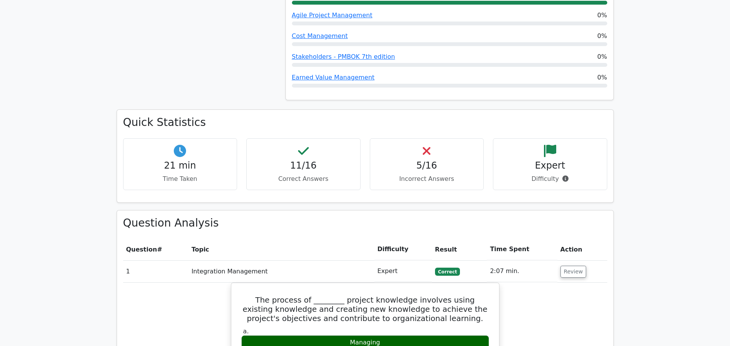
scroll to position [548, 0]
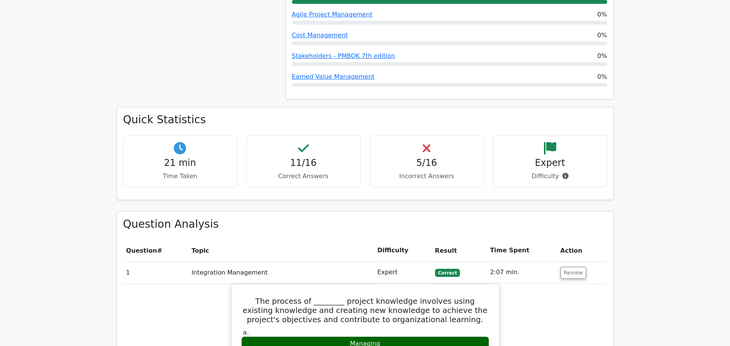
click at [406, 157] on h4 "5/16" at bounding box center [426, 162] width 101 height 11
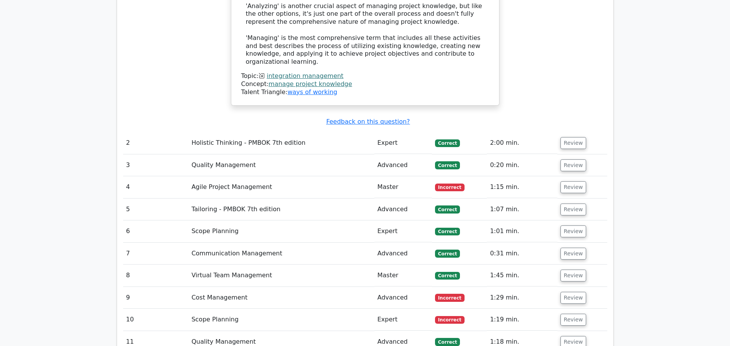
scroll to position [1213, 0]
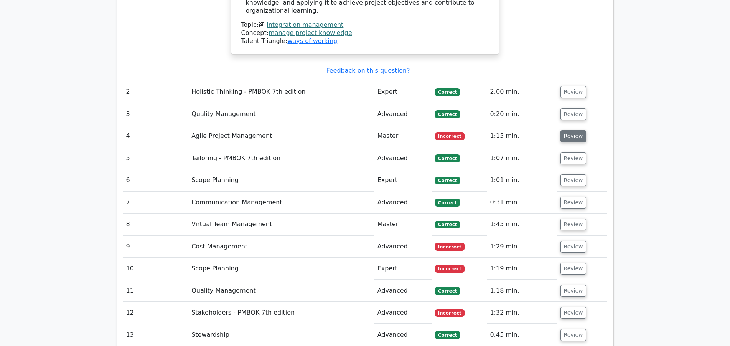
click at [567, 130] on button "Review" at bounding box center [574, 136] width 26 height 12
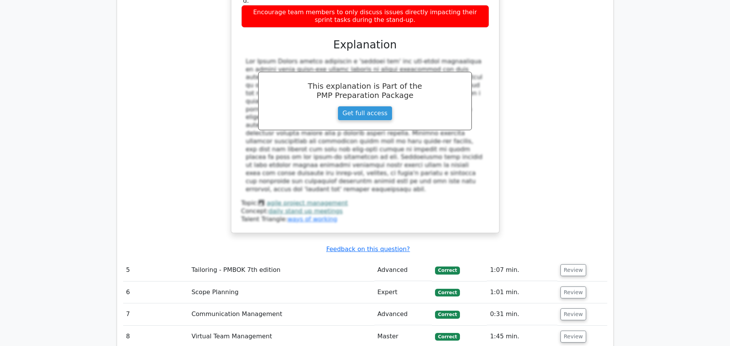
scroll to position [1722, 0]
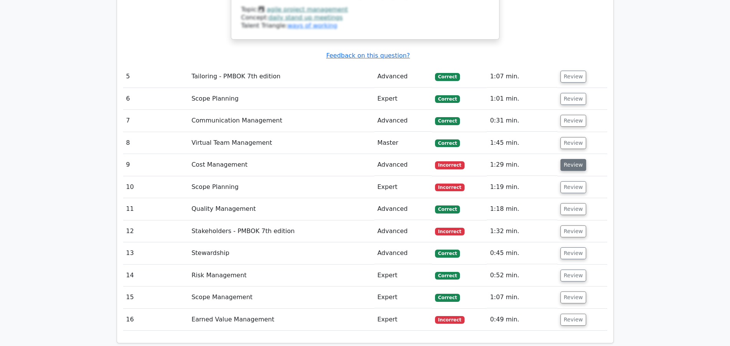
click at [565, 159] on button "Review" at bounding box center [574, 165] width 26 height 12
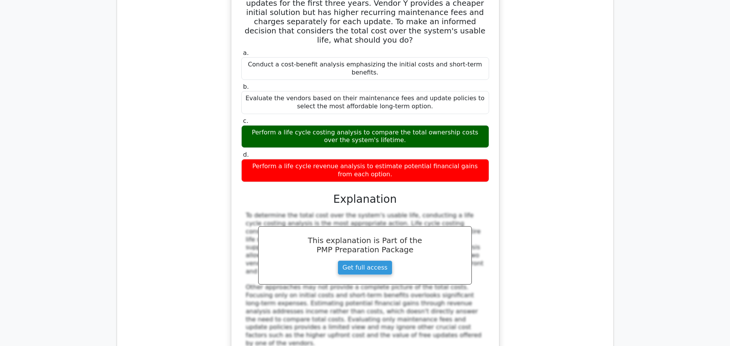
scroll to position [2035, 0]
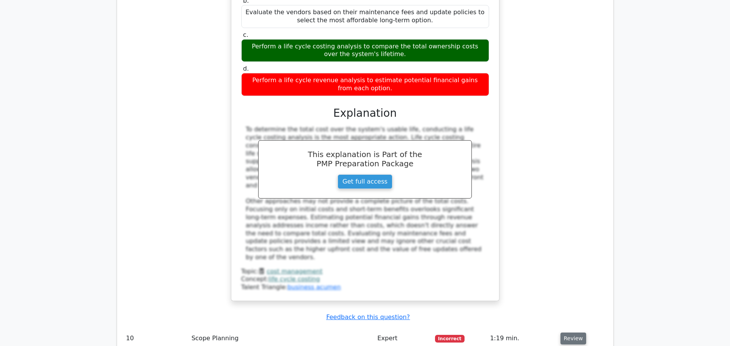
click at [569, 332] on button "Review" at bounding box center [574, 338] width 26 height 12
drag, startPoint x: 371, startPoint y: 270, endPoint x: 339, endPoint y: 282, distance: 34.4
drag, startPoint x: 318, startPoint y: 294, endPoint x: 452, endPoint y: 298, distance: 133.6
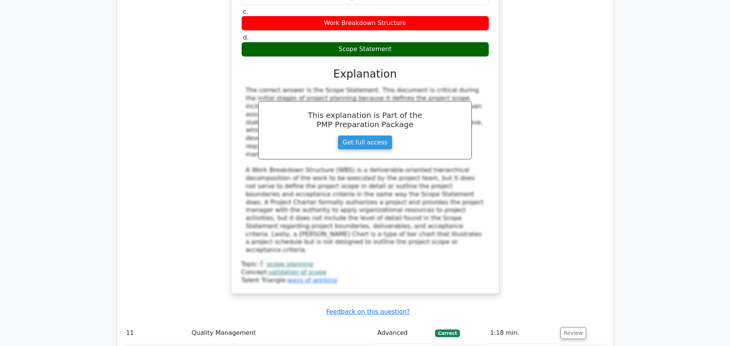
scroll to position [2505, 0]
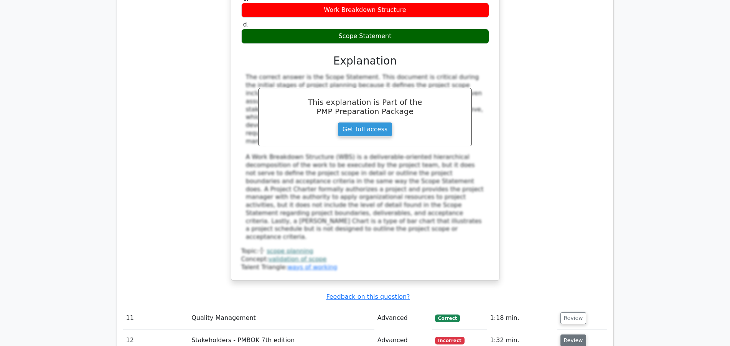
click at [572, 334] on button "Review" at bounding box center [574, 340] width 26 height 12
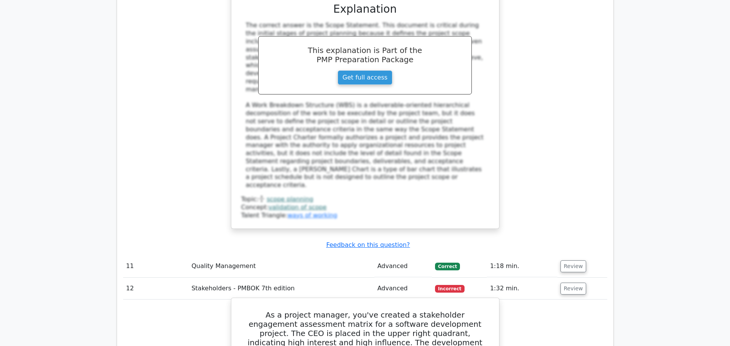
scroll to position [2661, 0]
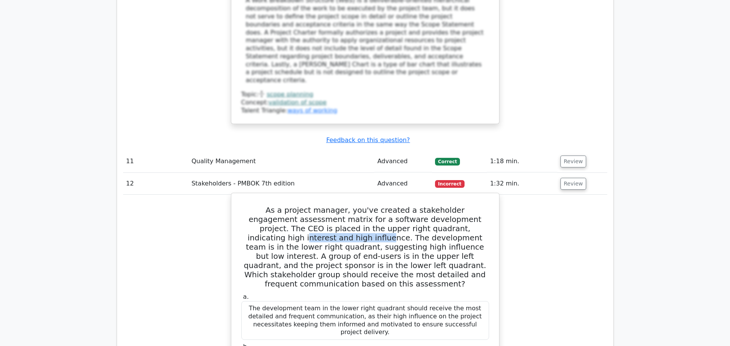
drag, startPoint x: 396, startPoint y: 96, endPoint x: 474, endPoint y: 94, distance: 77.5
click at [474, 205] on h5 "As a project manager, you've created a stakeholder engagement assessment matrix…" at bounding box center [365, 246] width 249 height 83
drag, startPoint x: 267, startPoint y: 114, endPoint x: 331, endPoint y: 113, distance: 64.1
click at [331, 205] on h5 "As a project manager, you've created a stakeholder engagement assessment matrix…" at bounding box center [365, 246] width 249 height 83
drag, startPoint x: 402, startPoint y: 94, endPoint x: 491, endPoint y: 96, distance: 89.0
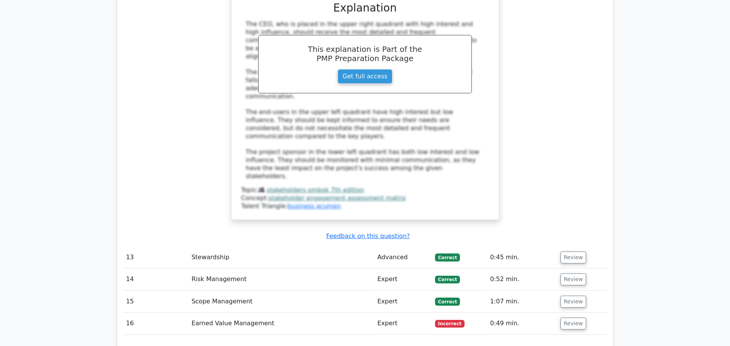
scroll to position [3170, 0]
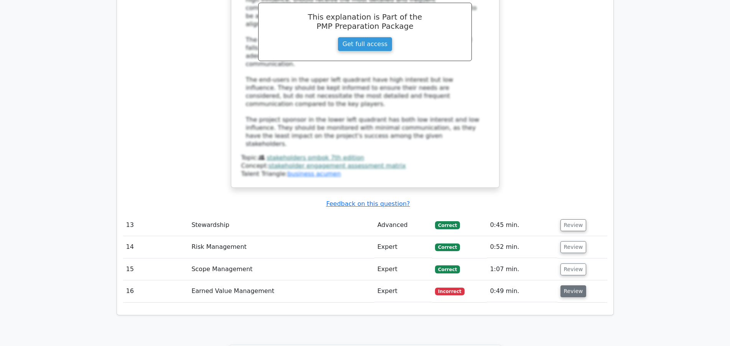
click at [569, 285] on button "Review" at bounding box center [574, 291] width 26 height 12
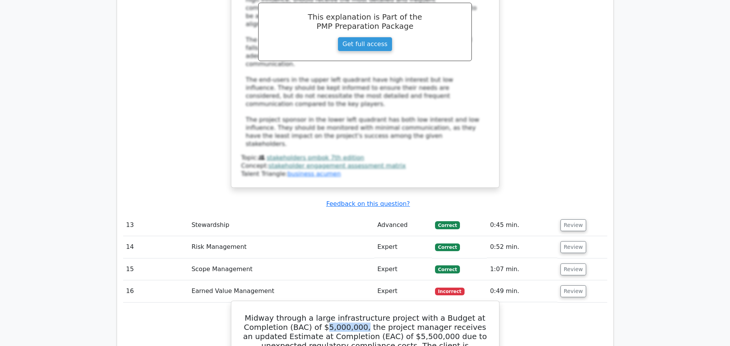
drag, startPoint x: 333, startPoint y: 144, endPoint x: 365, endPoint y: 143, distance: 32.6
click at [365, 313] on h5 "Midway through a large infrastructure project with a Budget at Completion (BAC)…" at bounding box center [365, 350] width 249 height 74
drag, startPoint x: 390, startPoint y: 149, endPoint x: 488, endPoint y: 151, distance: 98.2
drag, startPoint x: 332, startPoint y: 162, endPoint x: 251, endPoint y: 166, distance: 81.8
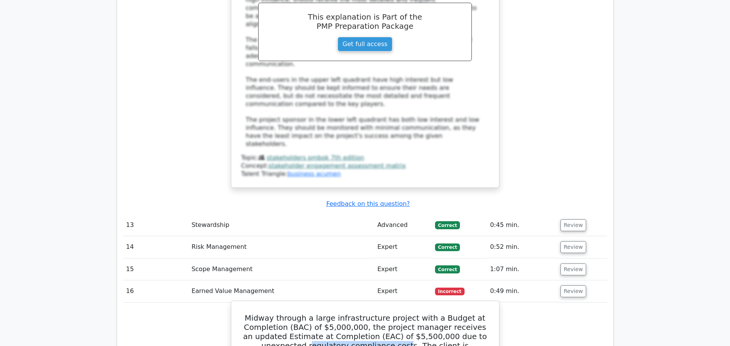
click at [250, 313] on h5 "Midway through a large infrastructure project with a Budget at Completion (BAC)…" at bounding box center [365, 350] width 249 height 74
drag, startPoint x: 354, startPoint y: 170, endPoint x: 479, endPoint y: 190, distance: 126.3
click at [479, 313] on h5 "Midway through a large infrastructure project with a Budget at Completion (BAC)…" at bounding box center [365, 350] width 249 height 74
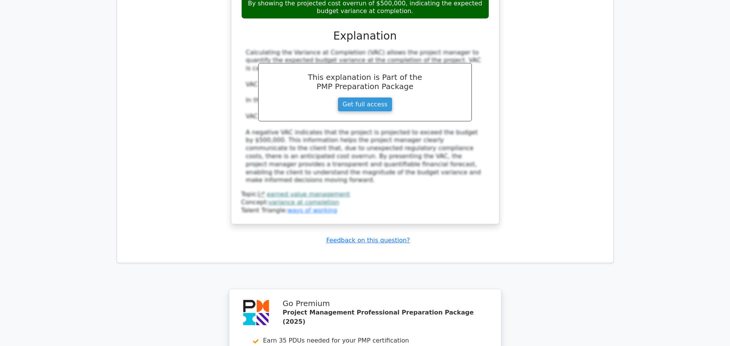
scroll to position [3746, 0]
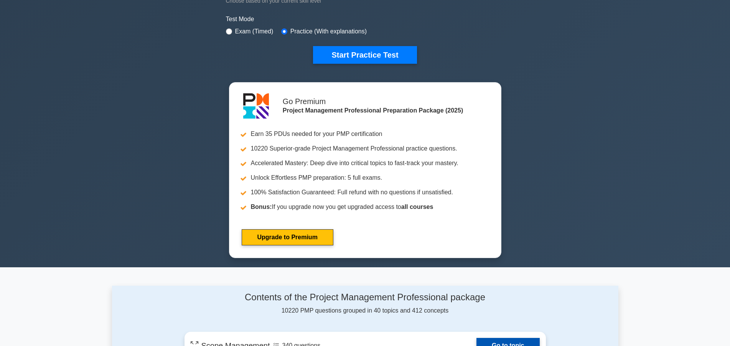
scroll to position [157, 0]
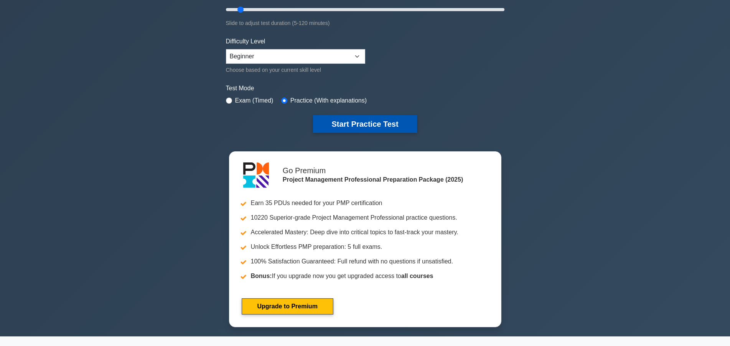
click at [354, 126] on button "Start Practice Test" at bounding box center [365, 124] width 104 height 18
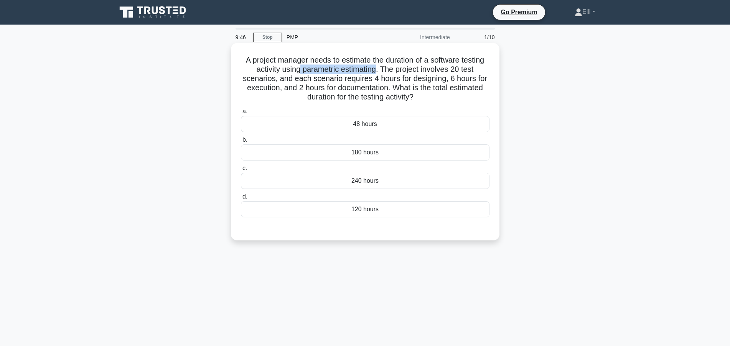
drag, startPoint x: 377, startPoint y: 72, endPoint x: 301, endPoint y: 69, distance: 76.0
click at [301, 69] on h5 "A project manager needs to estimate the duration of a software testing activity…" at bounding box center [365, 78] width 250 height 47
drag, startPoint x: 371, startPoint y: 76, endPoint x: 482, endPoint y: 80, distance: 110.2
click at [482, 80] on h5 "A project manager needs to estimate the duration of a software testing activity…" at bounding box center [365, 78] width 250 height 47
click at [470, 95] on h5 "A project manager needs to estimate the duration of a software testing activity…" at bounding box center [365, 78] width 250 height 47
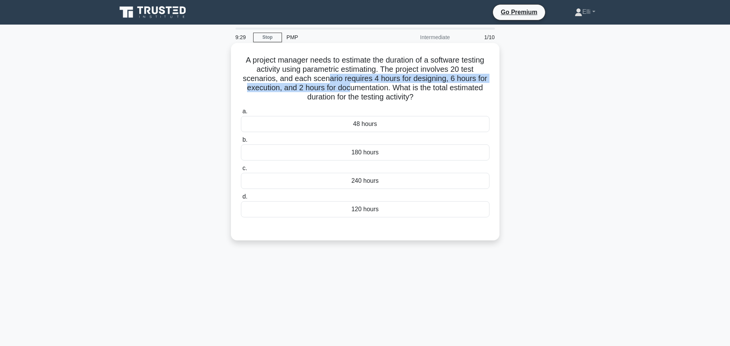
drag, startPoint x: 327, startPoint y: 79, endPoint x: 348, endPoint y: 87, distance: 23.1
click at [348, 87] on h5 "A project manager needs to estimate the duration of a software testing activity…" at bounding box center [365, 78] width 250 height 47
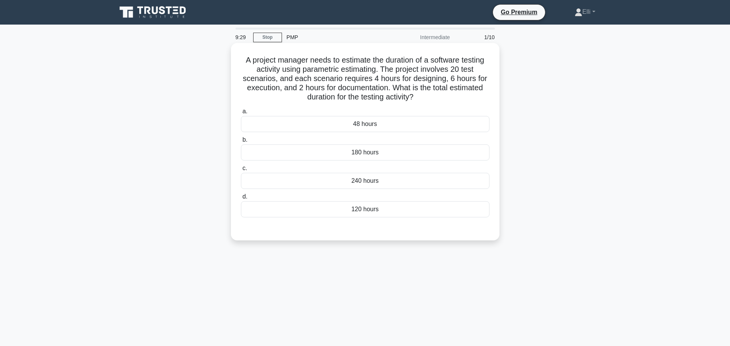
click at [383, 216] on div "120 hours" at bounding box center [365, 209] width 249 height 16
click at [241, 199] on input "d. 120 hours" at bounding box center [241, 196] width 0 height 5
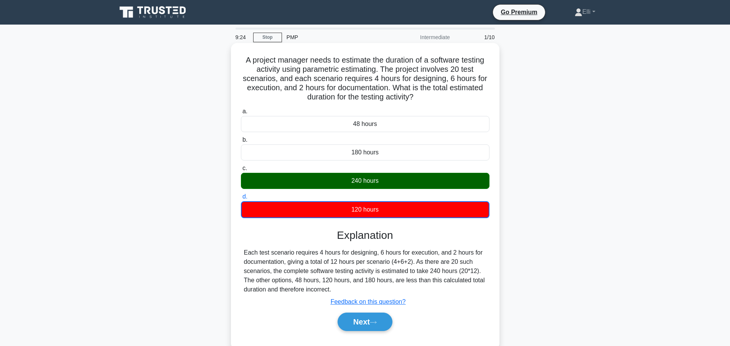
click at [386, 256] on div "Each test scenario requires 4 hours for designing, 6 hours for execution, and 2…" at bounding box center [365, 271] width 242 height 46
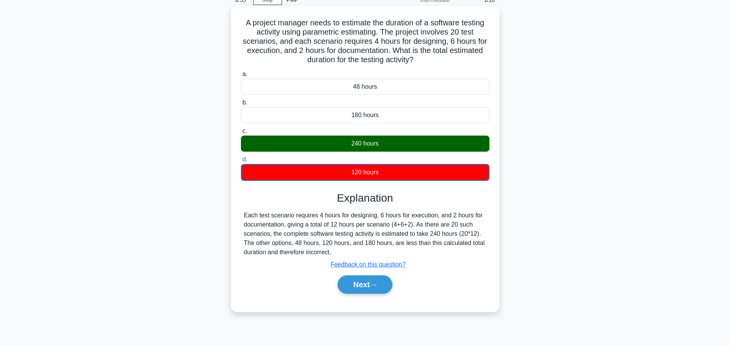
scroll to position [69, 0]
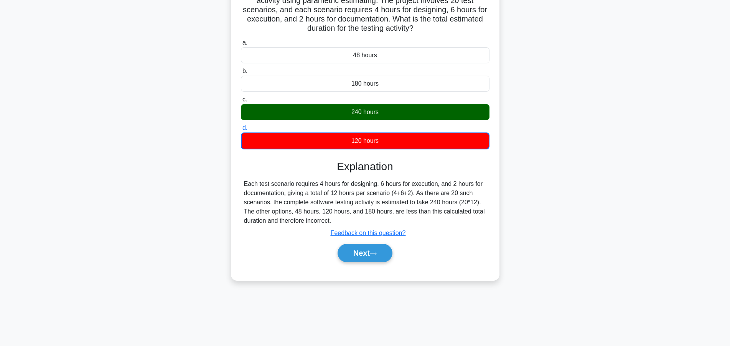
click at [339, 256] on button "Next" at bounding box center [365, 253] width 55 height 18
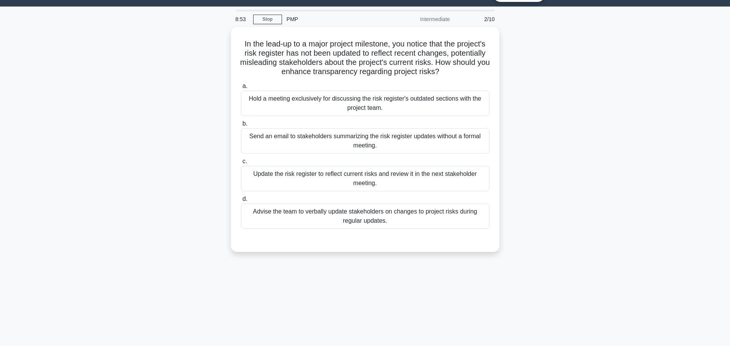
scroll to position [0, 0]
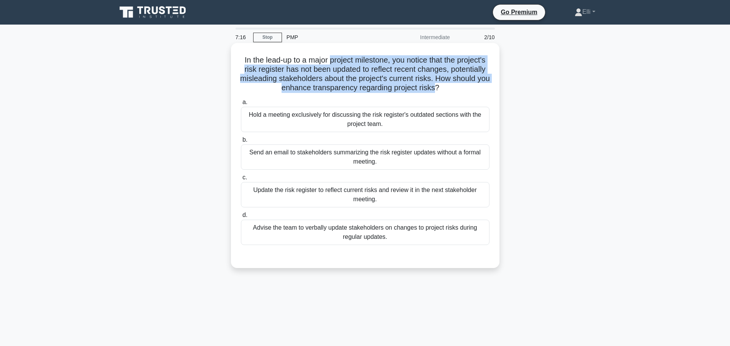
drag, startPoint x: 329, startPoint y: 58, endPoint x: 434, endPoint y: 91, distance: 109.6
click at [434, 91] on h5 "In the lead-up to a major project milestone, you notice that the project's risk…" at bounding box center [365, 74] width 250 height 38
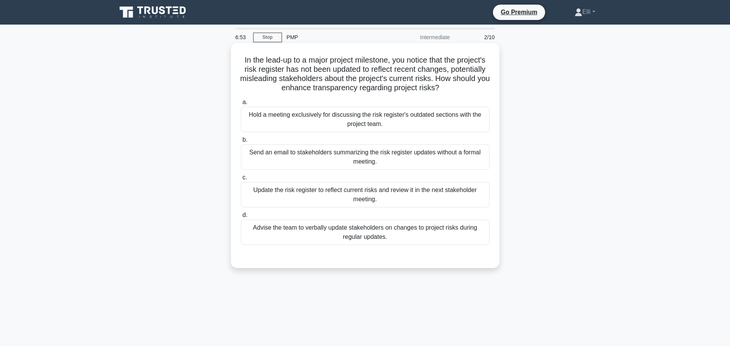
click at [407, 124] on div "Hold a meeting exclusively for discussing the risk register's outdated sections…" at bounding box center [365, 119] width 249 height 25
click at [241, 105] on input "a. Hold a meeting exclusively for discussing the risk register's outdated secti…" at bounding box center [241, 102] width 0 height 5
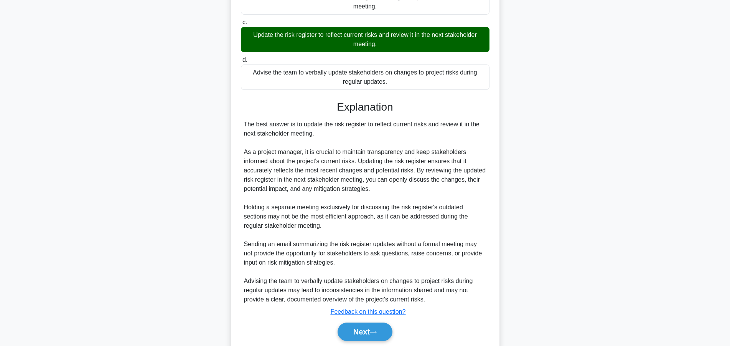
scroll to position [184, 0]
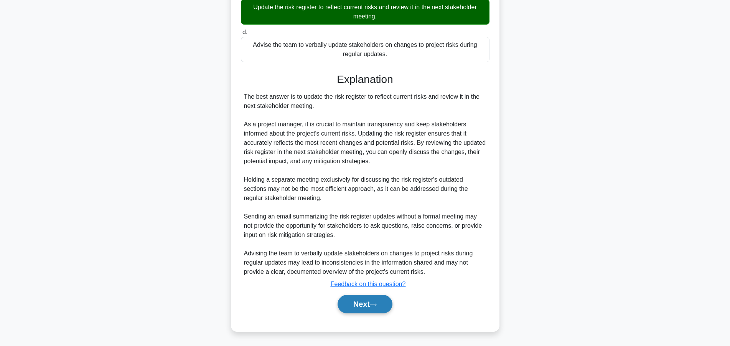
click at [370, 303] on button "Next" at bounding box center [365, 304] width 55 height 18
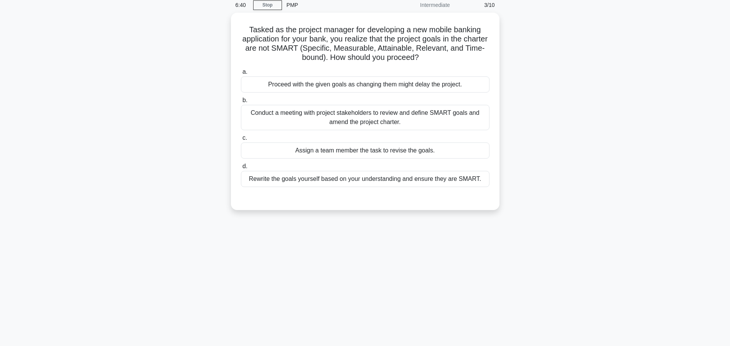
scroll to position [0, 0]
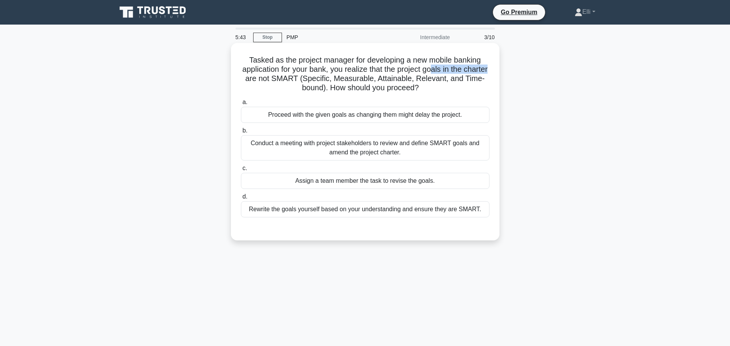
drag, startPoint x: 432, startPoint y: 68, endPoint x: 489, endPoint y: 74, distance: 57.8
click at [489, 74] on h5 "Tasked as the project manager for developing a new mobile banking application f…" at bounding box center [365, 74] width 250 height 38
click at [409, 151] on div "Conduct a meeting with project stakeholders to review and define SMART goals an…" at bounding box center [365, 147] width 249 height 25
click at [241, 133] on input "b. Conduct a meeting with project stakeholders to review and define SMART goals…" at bounding box center [241, 130] width 0 height 5
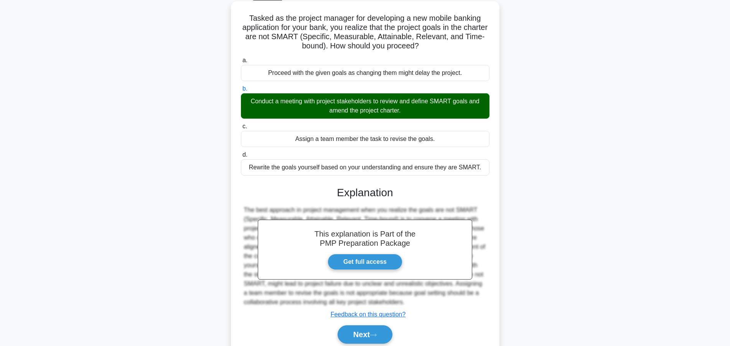
scroll to position [39, 0]
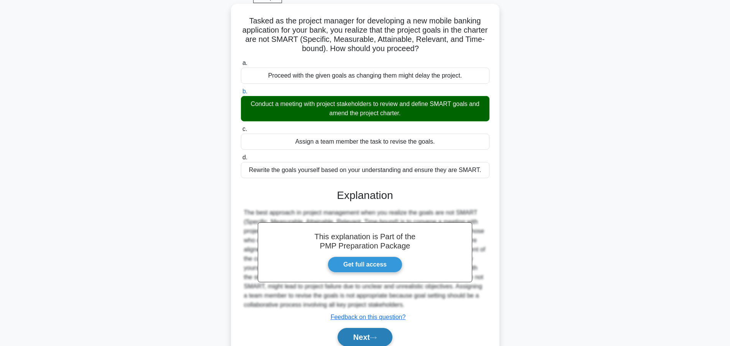
click at [359, 341] on button "Next" at bounding box center [365, 337] width 55 height 18
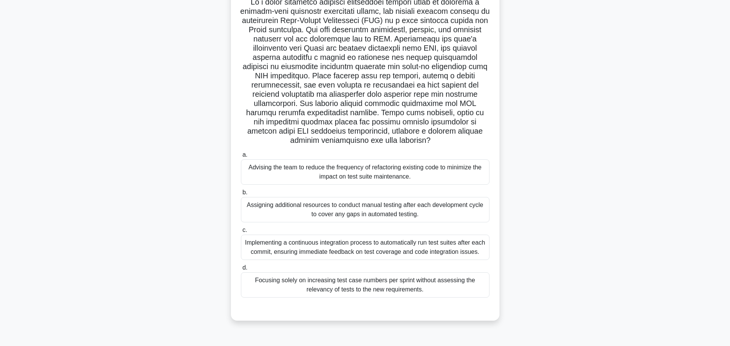
scroll to position [69, 0]
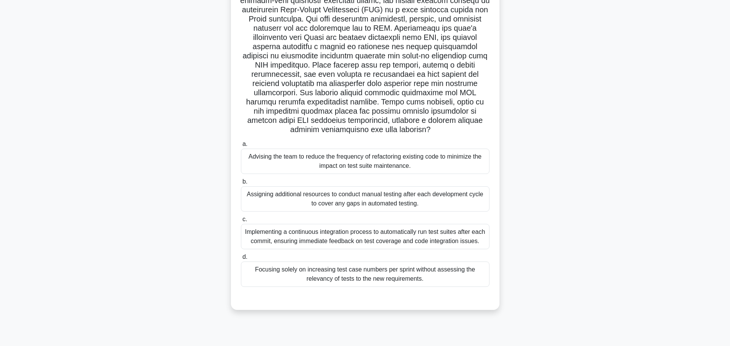
click at [371, 236] on div "Implementing a continuous integration process to automatically run test suites …" at bounding box center [365, 236] width 249 height 25
click at [241, 222] on input "c. Implementing a continuous integration process to automatically run test suit…" at bounding box center [241, 219] width 0 height 5
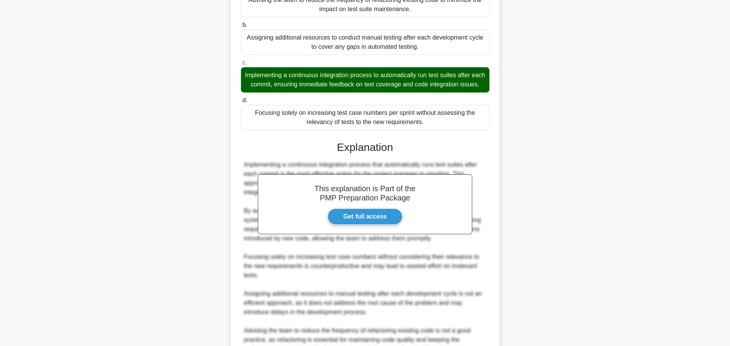
scroll to position [312, 0]
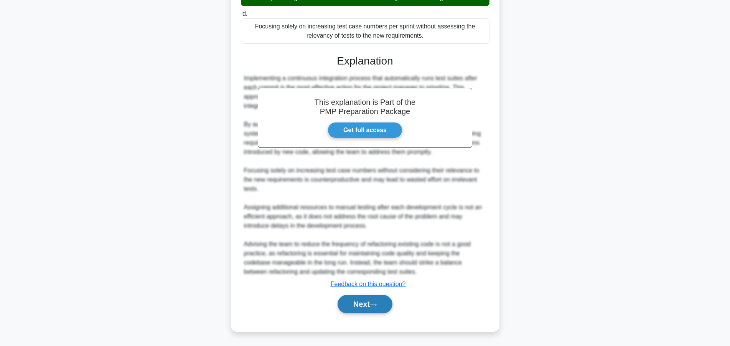
click at [355, 307] on button "Next" at bounding box center [365, 304] width 55 height 18
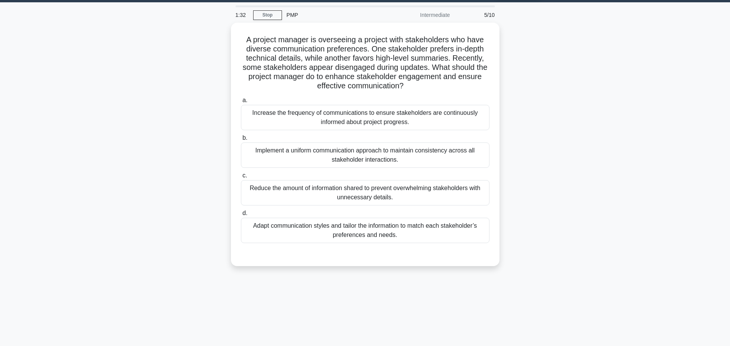
scroll to position [0, 0]
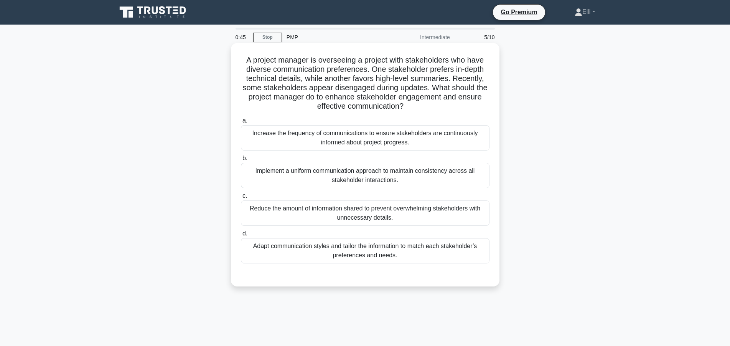
click at [429, 253] on div "Adapt communication styles and tailor the information to match each stakeholder…" at bounding box center [365, 250] width 249 height 25
click at [241, 236] on input "d. Adapt communication styles and tailor the information to match each stakehol…" at bounding box center [241, 233] width 0 height 5
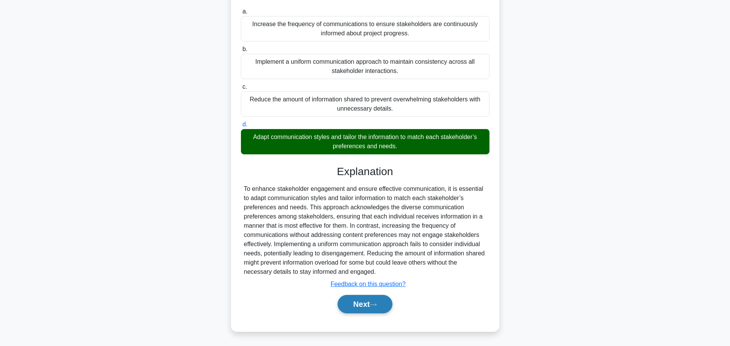
click at [367, 302] on button "Next" at bounding box center [365, 304] width 55 height 18
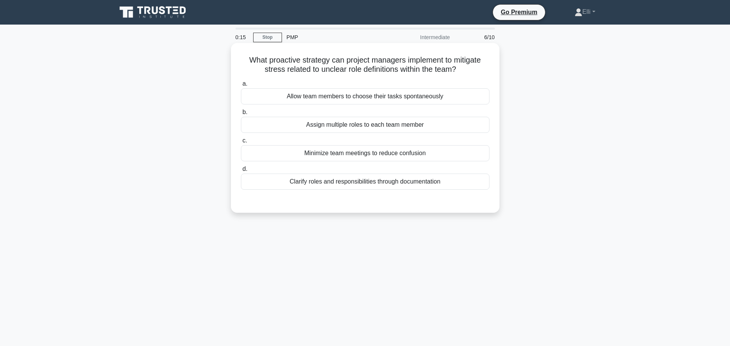
click at [449, 182] on div "Clarify roles and responsibilities through documentation" at bounding box center [365, 181] width 249 height 16
click at [241, 171] on input "d. Clarify roles and responsibilities through documentation" at bounding box center [241, 169] width 0 height 5
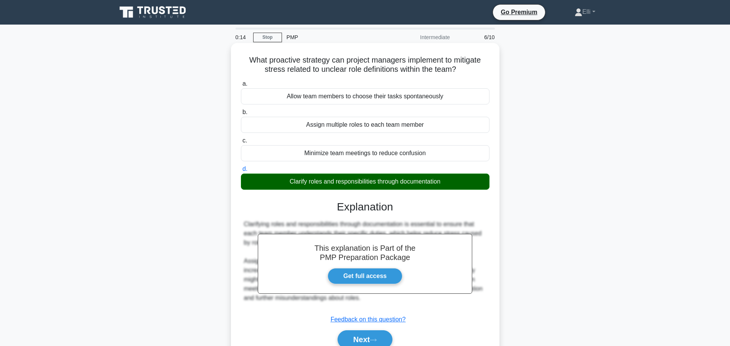
scroll to position [69, 0]
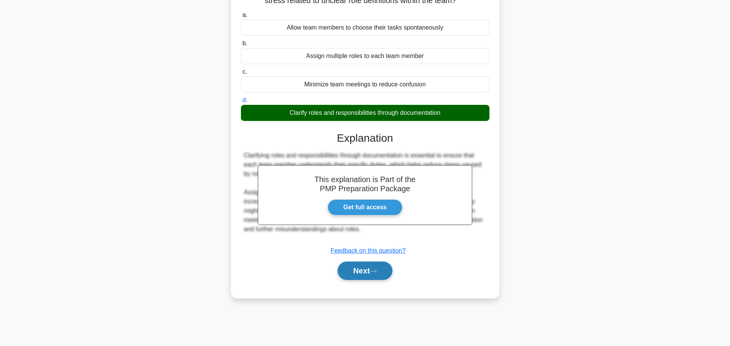
click at [387, 265] on button "Next" at bounding box center [365, 270] width 55 height 18
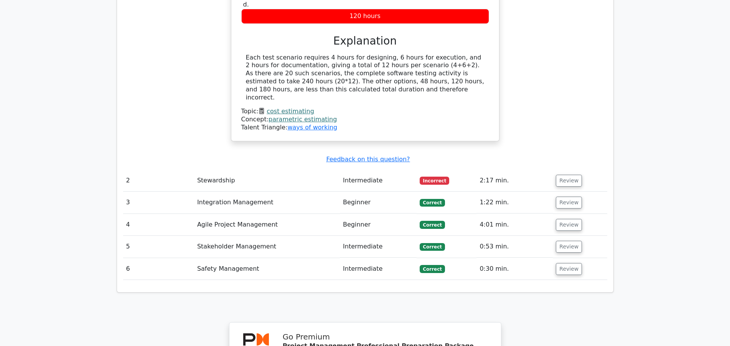
scroll to position [822, 0]
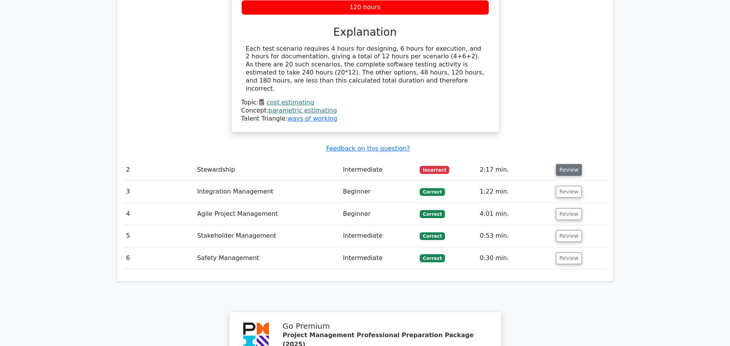
click at [562, 164] on button "Review" at bounding box center [569, 170] width 26 height 12
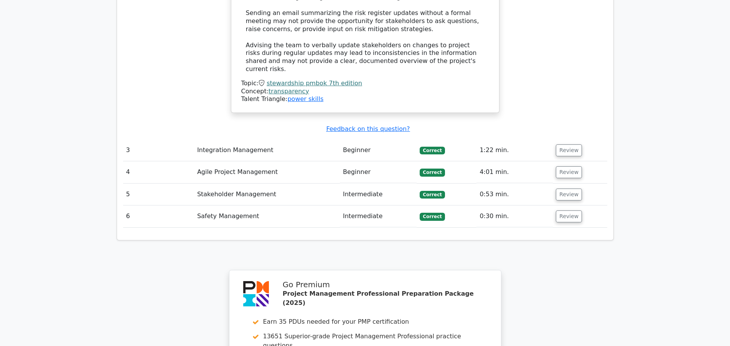
scroll to position [1516, 0]
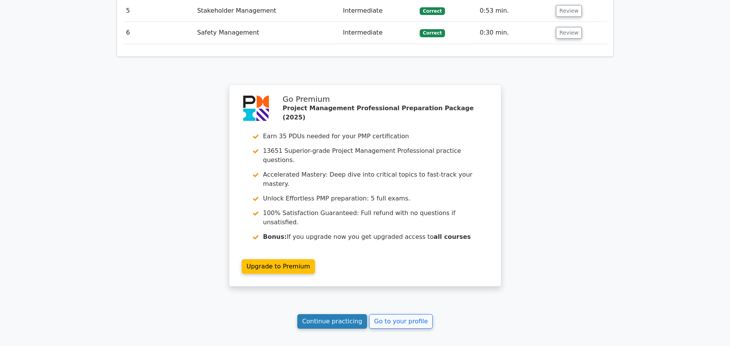
click at [328, 314] on link "Continue practicing" at bounding box center [332, 321] width 70 height 15
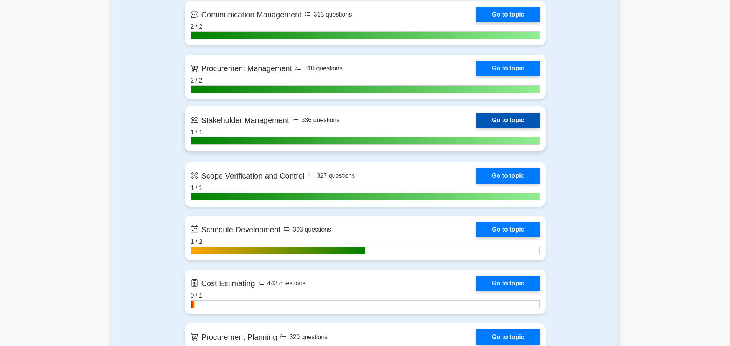
scroll to position [978, 0]
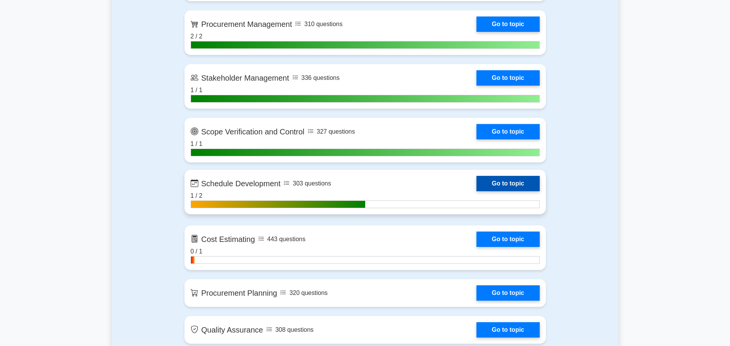
click at [494, 184] on link "Go to topic" at bounding box center [508, 183] width 63 height 15
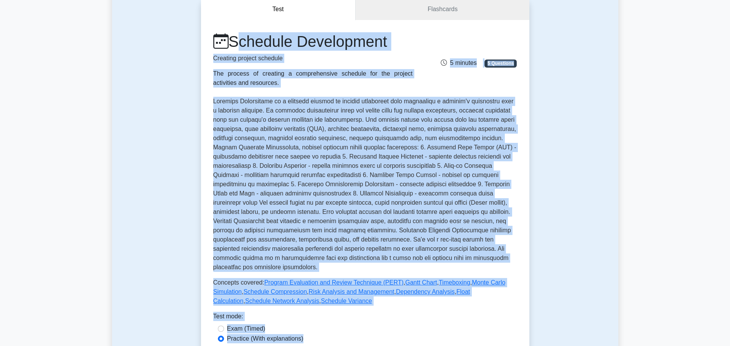
scroll to position [100, 0]
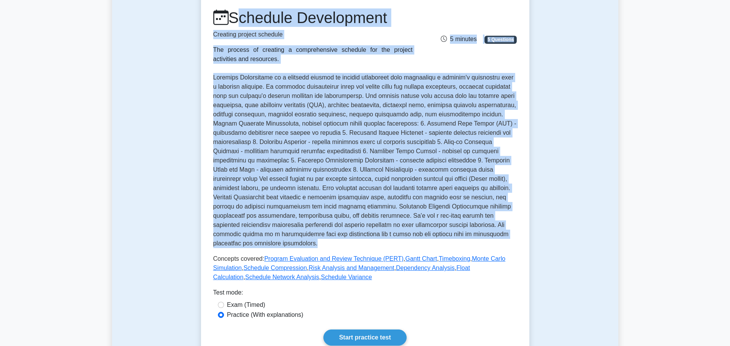
drag, startPoint x: 233, startPoint y: 115, endPoint x: 473, endPoint y: 237, distance: 269.2
click at [473, 237] on div "Schedule Development Creating project schedule The process of creating a compre…" at bounding box center [365, 144] width 304 height 273
copy div "Schedule Development Creating project schedule The process of creating a compre…"
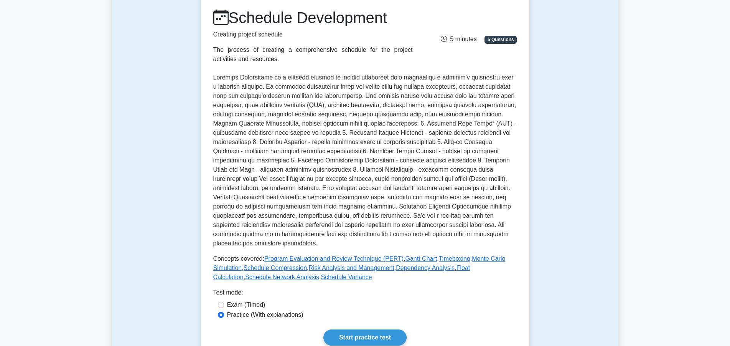
click at [459, 316] on div "Schedule Development Creating project schedule The process of creating a compre…" at bounding box center [365, 176] width 304 height 337
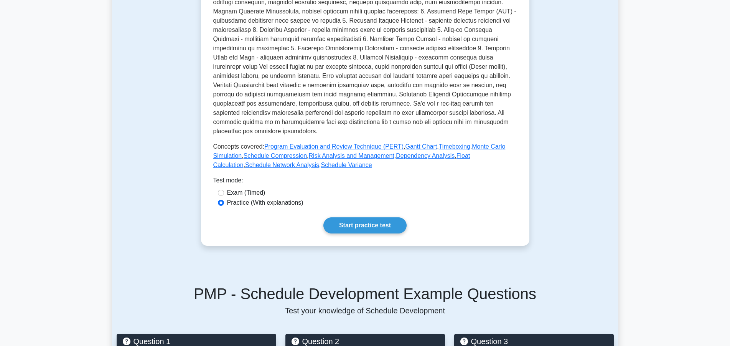
scroll to position [218, 0]
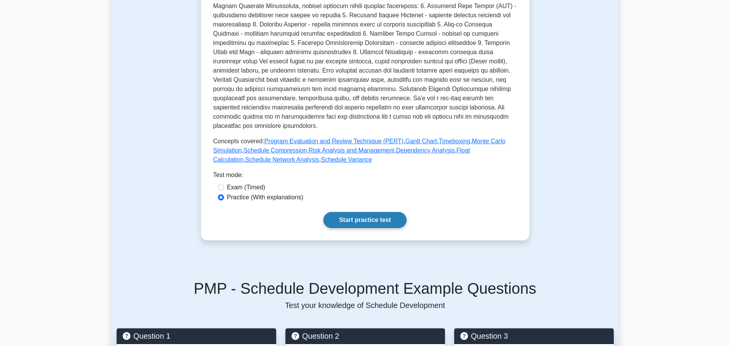
click at [381, 212] on link "Start practice test" at bounding box center [364, 220] width 83 height 16
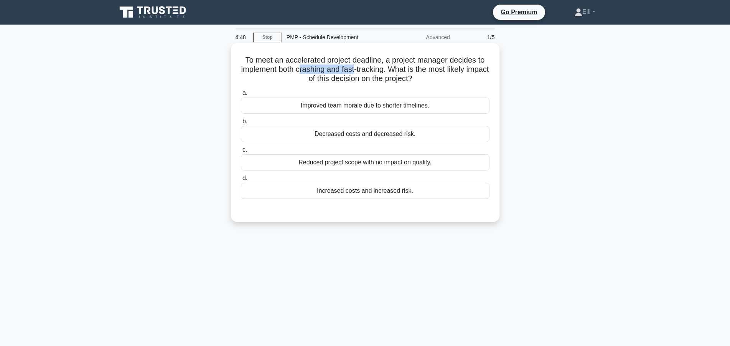
drag, startPoint x: 300, startPoint y: 70, endPoint x: 354, endPoint y: 71, distance: 54.1
click at [354, 71] on h5 "To meet an accelerated project deadline, a project manager decides to implement…" at bounding box center [365, 69] width 250 height 28
click at [343, 92] on label "a. Improved team morale due to shorter timelines." at bounding box center [365, 100] width 249 height 25
click at [241, 92] on input "a. Improved team morale due to shorter timelines." at bounding box center [241, 93] width 0 height 5
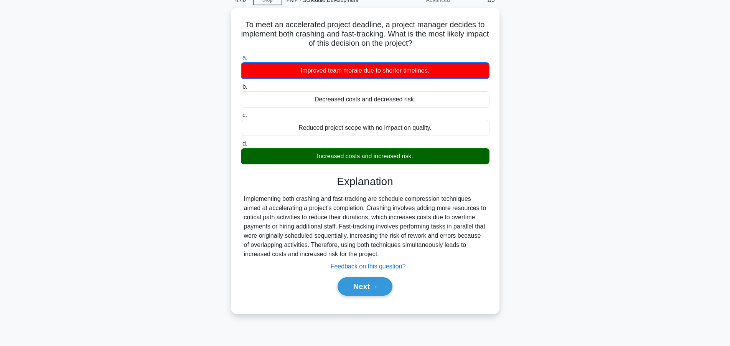
scroll to position [69, 0]
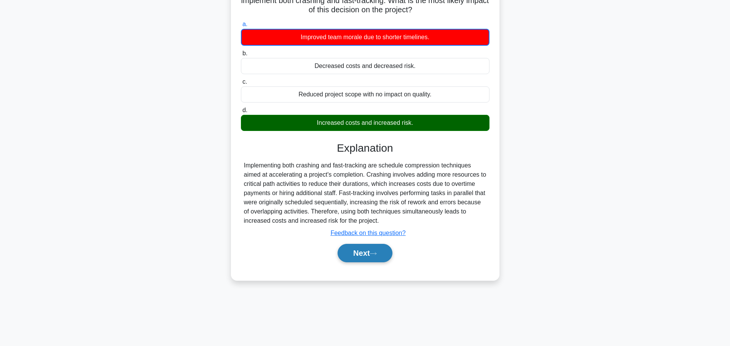
click at [366, 253] on button "Next" at bounding box center [365, 253] width 55 height 18
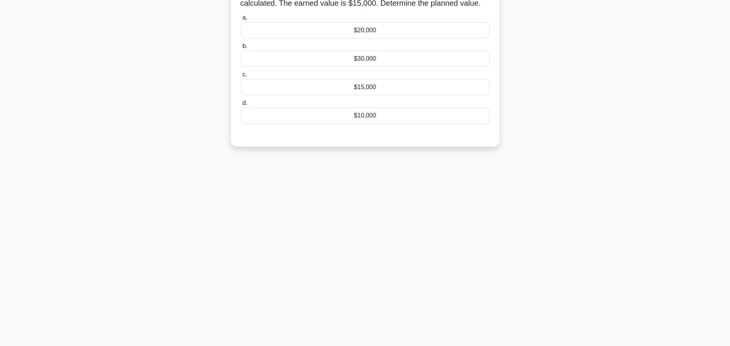
scroll to position [0, 0]
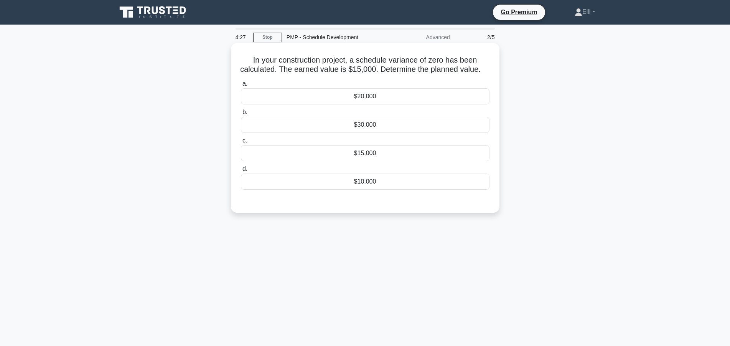
click at [382, 158] on div "$15,000" at bounding box center [365, 153] width 249 height 16
click at [241, 143] on input "c. $15,000" at bounding box center [241, 140] width 0 height 5
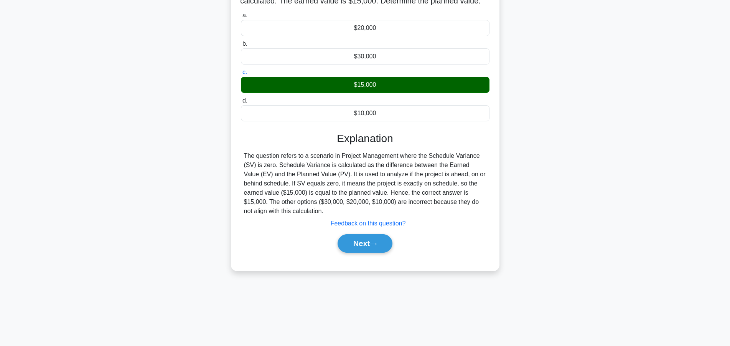
scroll to position [69, 0]
click at [358, 241] on button "Next" at bounding box center [365, 243] width 55 height 18
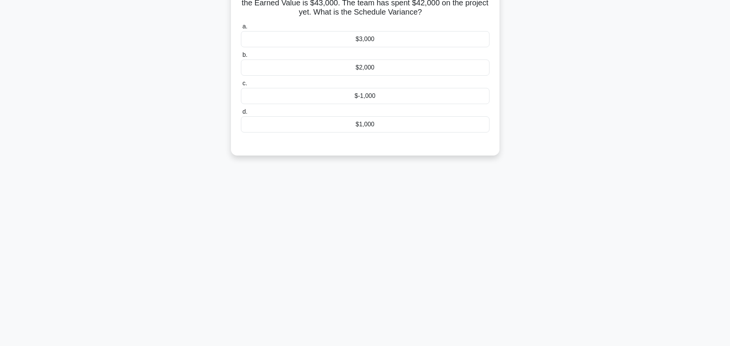
scroll to position [0, 0]
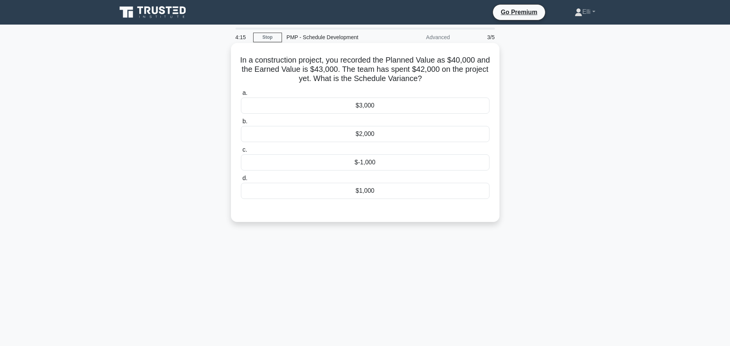
click at [402, 107] on div "$3,000" at bounding box center [365, 105] width 249 height 16
click at [241, 96] on input "a. $3,000" at bounding box center [241, 93] width 0 height 5
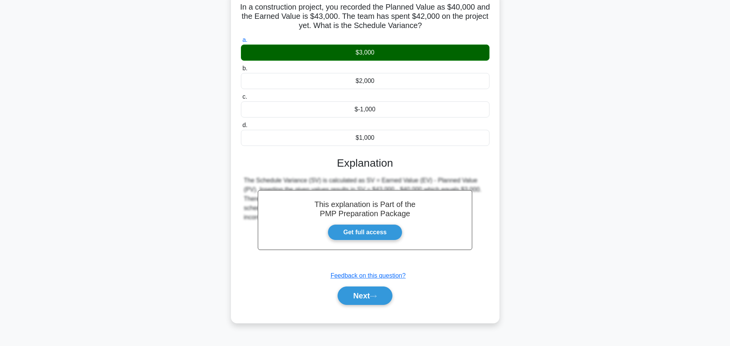
scroll to position [69, 0]
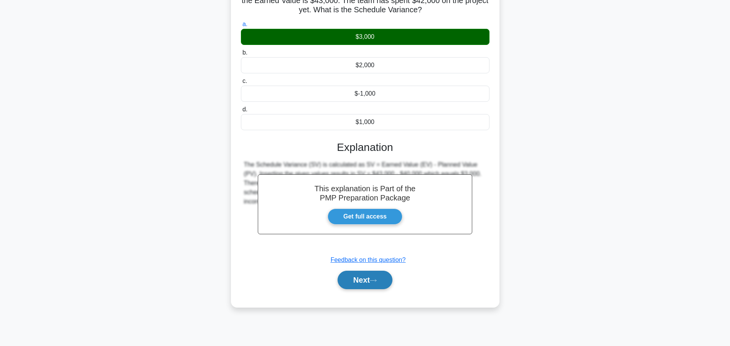
click at [384, 283] on button "Next" at bounding box center [365, 279] width 55 height 18
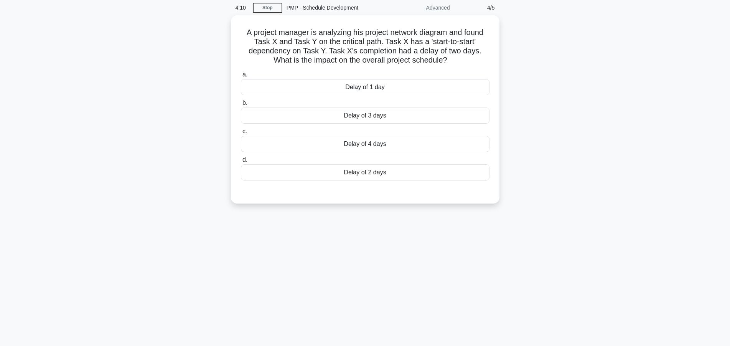
scroll to position [0, 0]
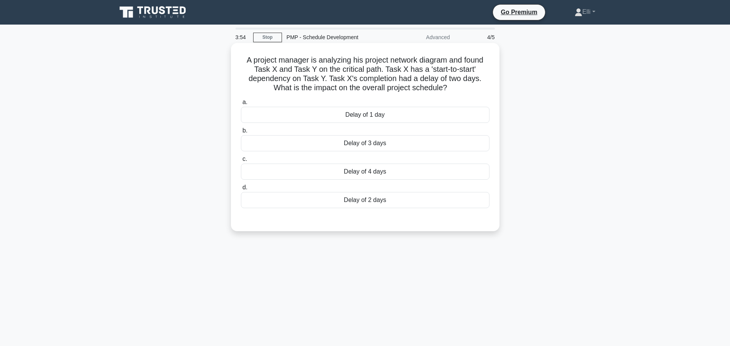
click at [396, 200] on div "Delay of 2 days" at bounding box center [365, 200] width 249 height 16
click at [241, 190] on input "d. Delay of 2 days" at bounding box center [241, 187] width 0 height 5
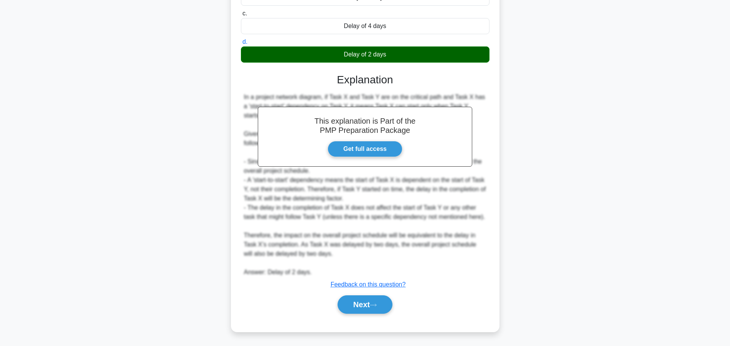
scroll to position [147, 0]
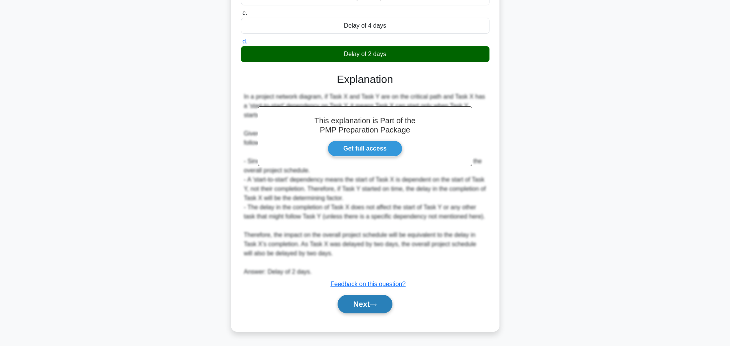
click at [380, 298] on button "Next" at bounding box center [365, 304] width 55 height 18
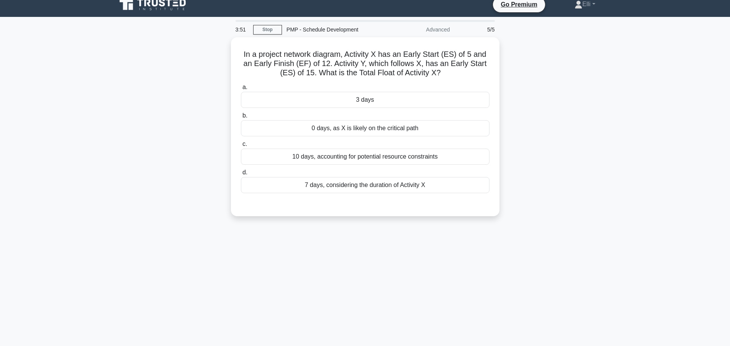
scroll to position [0, 0]
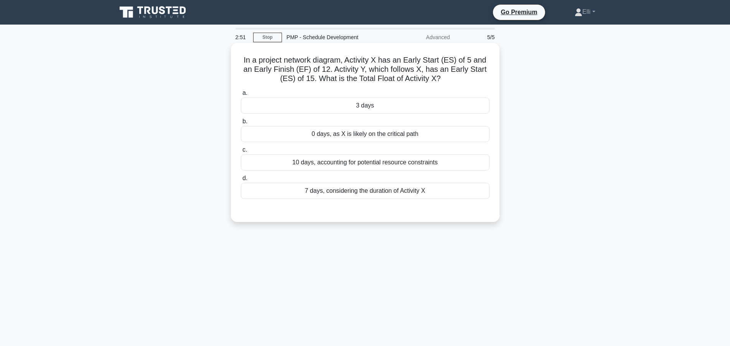
click at [416, 166] on div "10 days, accounting for potential resource constraints" at bounding box center [365, 162] width 249 height 16
click at [241, 152] on input "c. 10 days, accounting for potential resource constraints" at bounding box center [241, 149] width 0 height 5
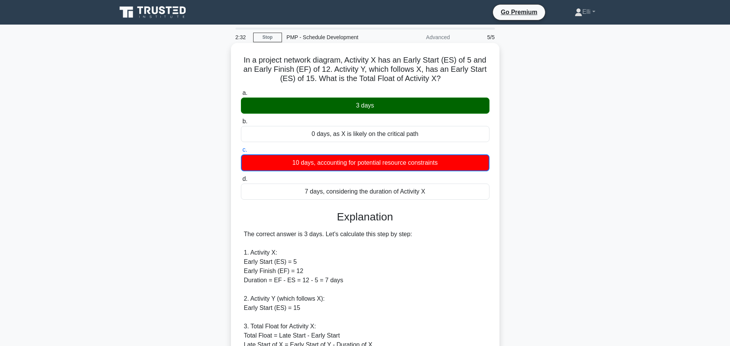
drag, startPoint x: 349, startPoint y: 284, endPoint x: 325, endPoint y: 281, distance: 24.0
click at [325, 281] on div "The correct answer is 3 days. Let's calculate this step by step: 1. Activity X:…" at bounding box center [365, 348] width 242 height 239
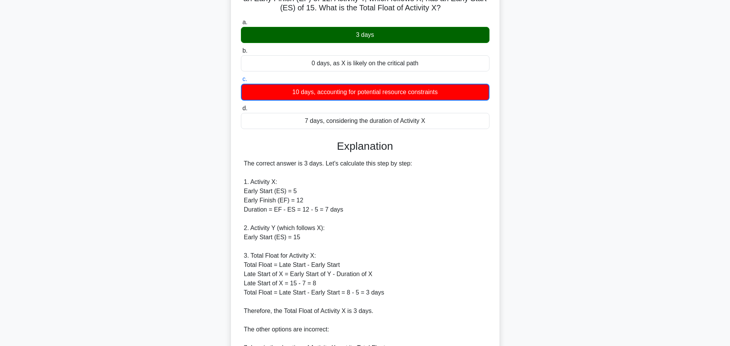
scroll to position [78, 0]
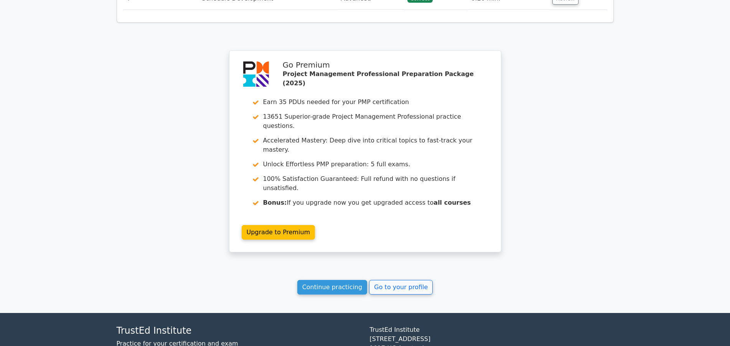
scroll to position [989, 0]
click at [324, 279] on link "Continue practicing" at bounding box center [332, 286] width 70 height 15
